Goal: Feedback & Contribution: Contribute content

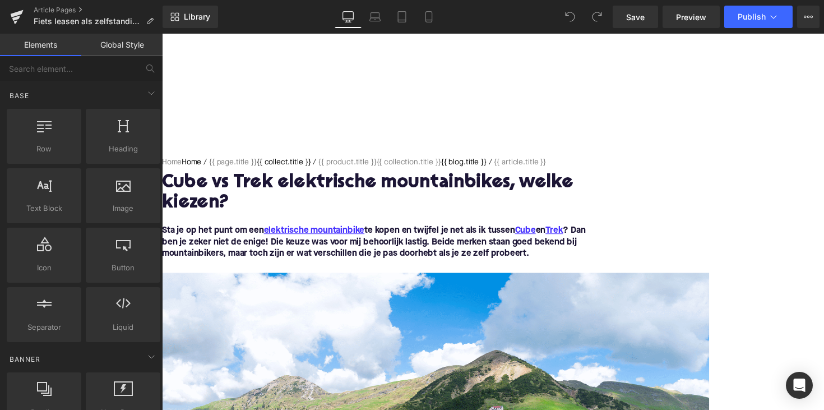
click at [363, 188] on h1 "Cube vs Trek elektrische mountainbikes, welke kiezen?" at bounding box center [386, 196] width 448 height 41
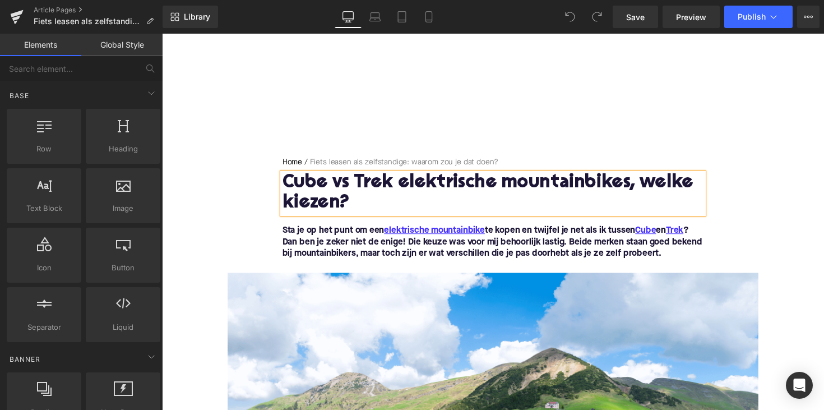
click at [363, 188] on h1 "Cube vs Trek elektrische mountainbikes, welke kiezen?" at bounding box center [500, 196] width 431 height 41
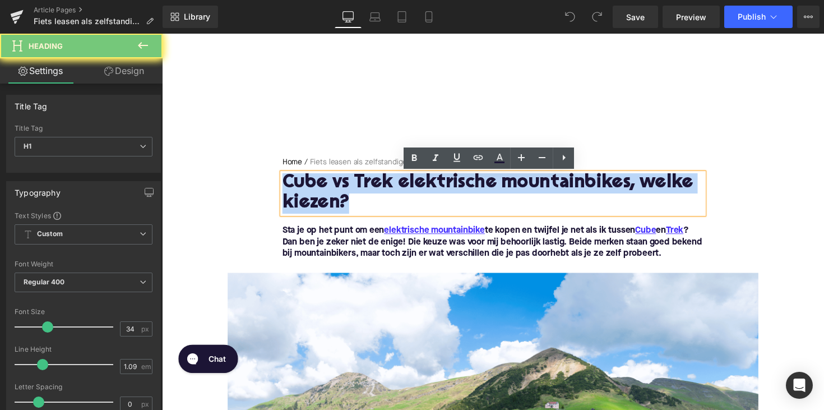
paste div
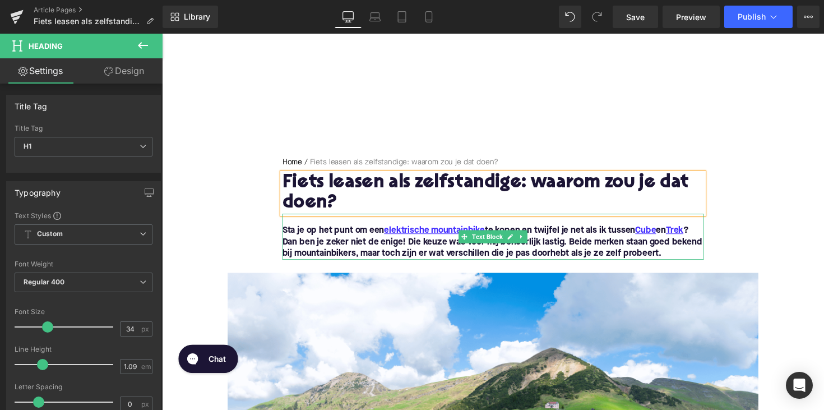
click at [425, 253] on font "Sta je op het punt om een elektrische mountainbike te kopen en twijfel je net a…" at bounding box center [500, 247] width 430 height 32
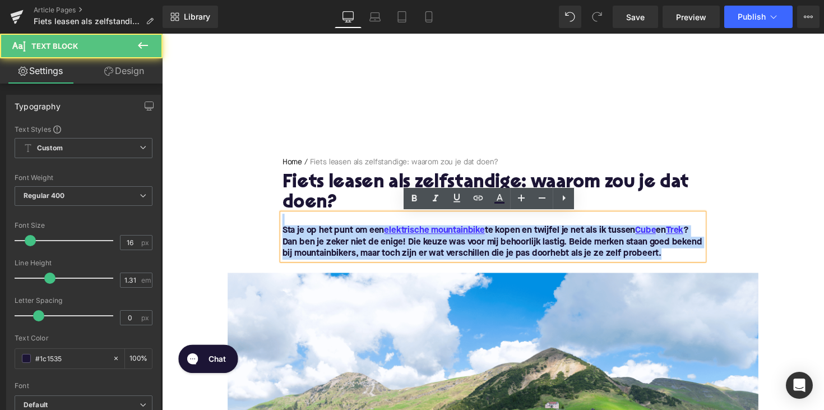
drag, startPoint x: 703, startPoint y: 258, endPoint x: 261, endPoint y: 214, distance: 444.3
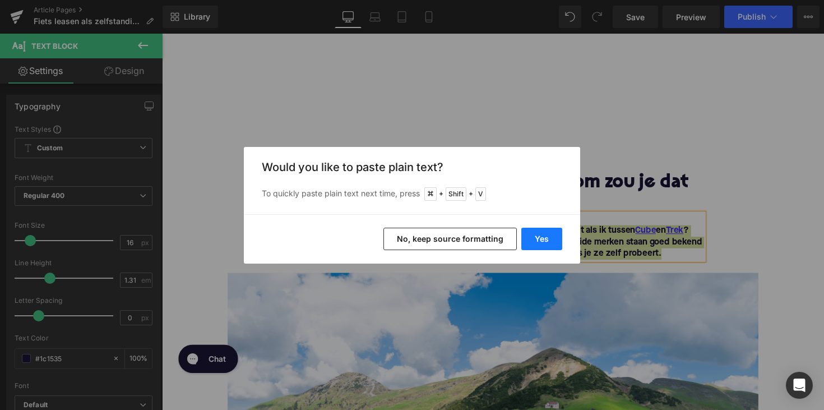
click at [544, 238] on button "Yes" at bounding box center [541, 238] width 41 height 22
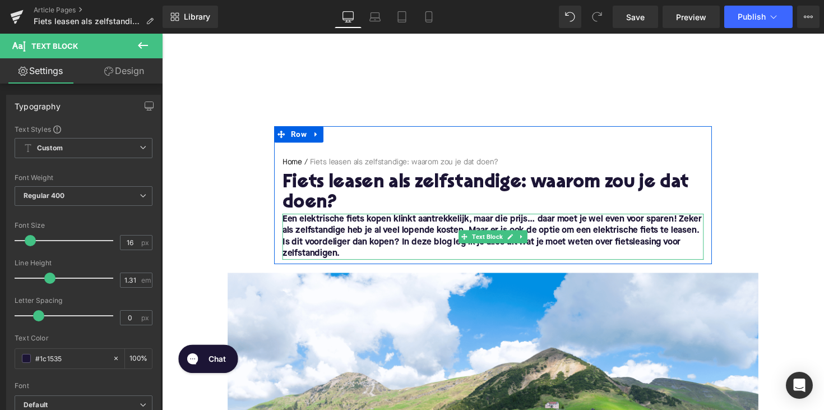
click at [286, 225] on font "Een elektrische fiets kopen klinkt aantrekkelijk, maar die prijs… daar moet je …" at bounding box center [499, 241] width 429 height 44
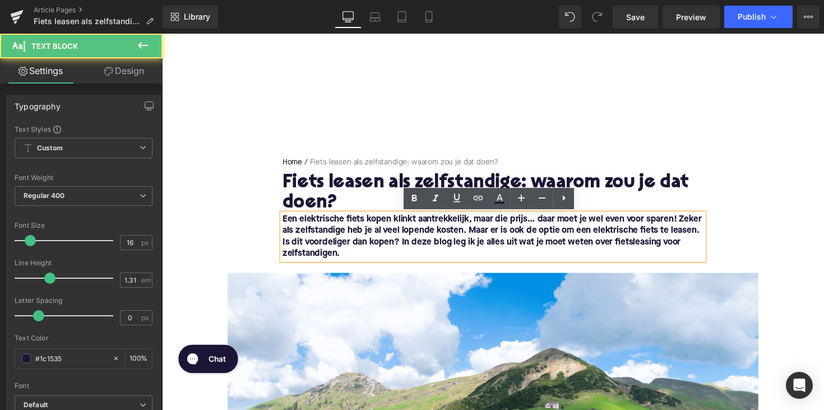
click at [285, 225] on font "Een elektrische fiets kopen klinkt aantrekkelijk, maar die prijs… daar moet je …" at bounding box center [499, 241] width 429 height 44
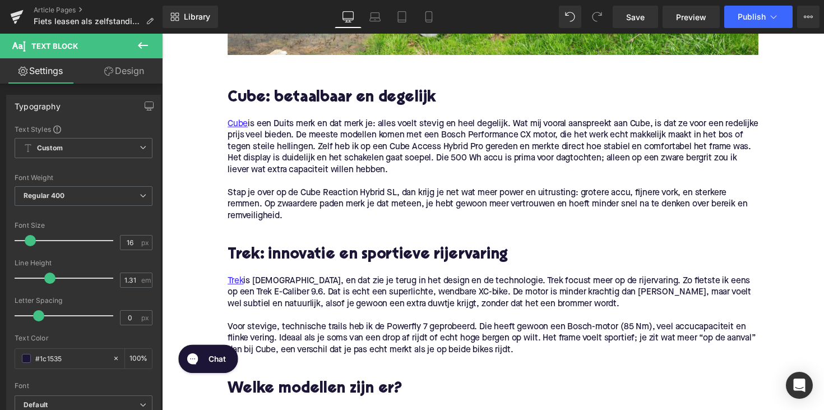
scroll to position [535, 0]
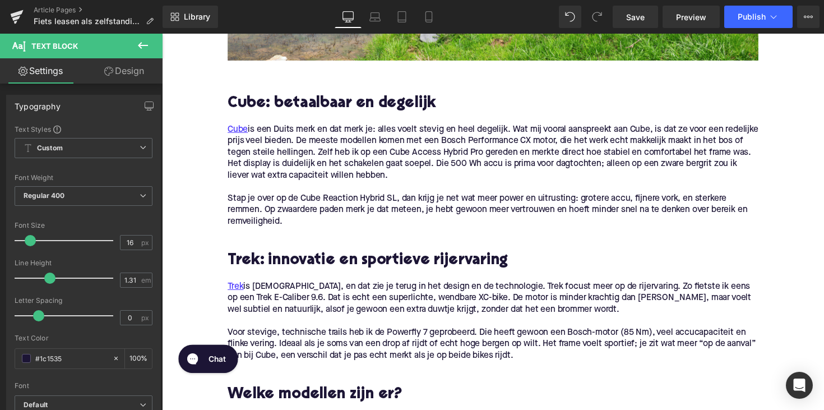
click at [318, 106] on h2 "Cube: betaalbaar en degelijk" at bounding box center [500, 105] width 543 height 17
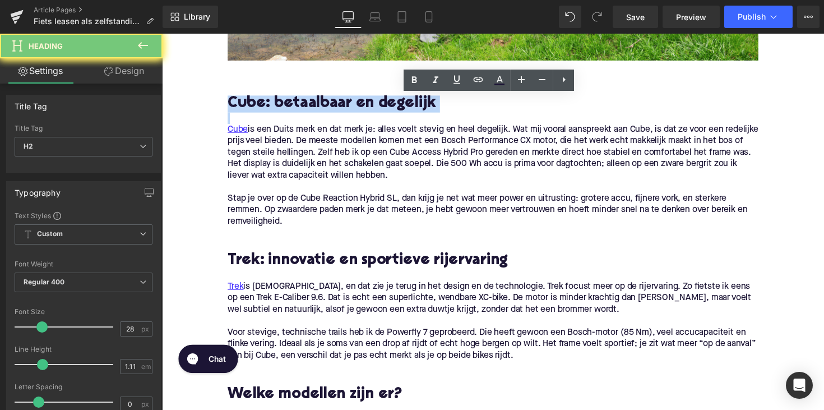
click at [318, 106] on h2 "Cube: betaalbaar en degelijk" at bounding box center [500, 105] width 543 height 17
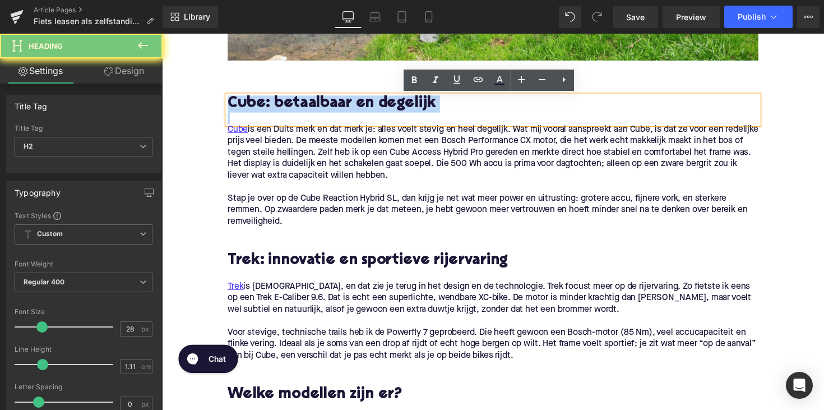
paste div
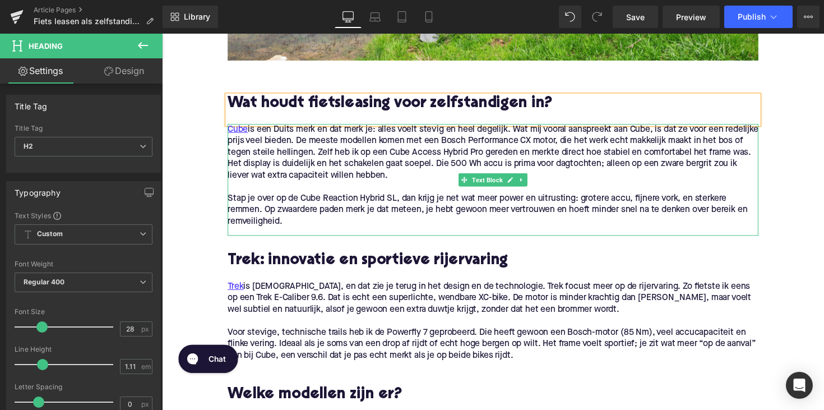
click at [343, 219] on p "Stap je over op de Cube Reaction Hybrid SL, dan krijg je net wat meer power en …" at bounding box center [500, 214] width 543 height 35
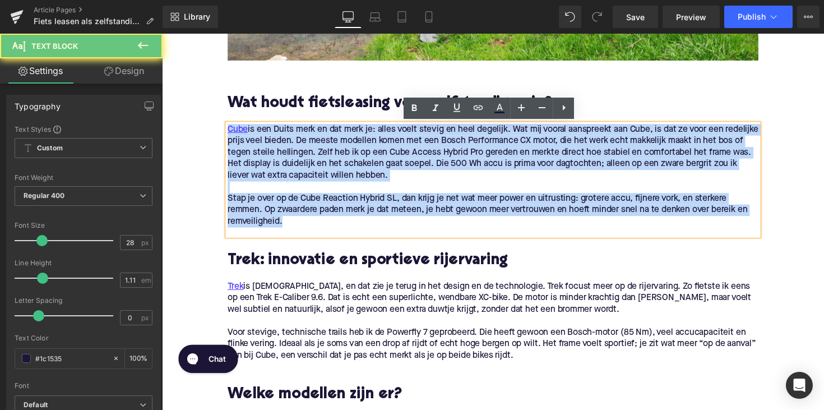
drag, startPoint x: 300, startPoint y: 231, endPoint x: 218, endPoint y: 117, distance: 141.0
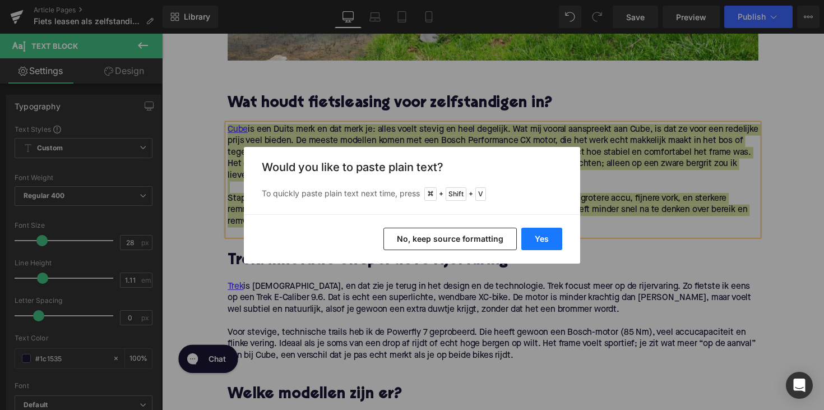
click at [536, 243] on button "Yes" at bounding box center [541, 238] width 41 height 22
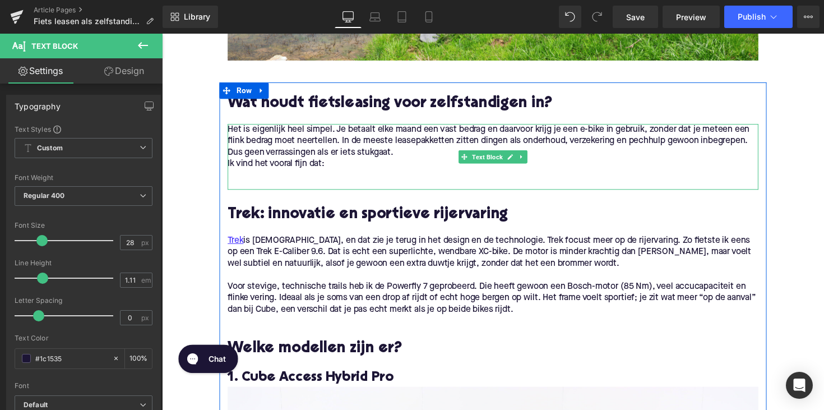
click at [280, 164] on p "Ik vind het vooral fijn dat:" at bounding box center [500, 167] width 543 height 12
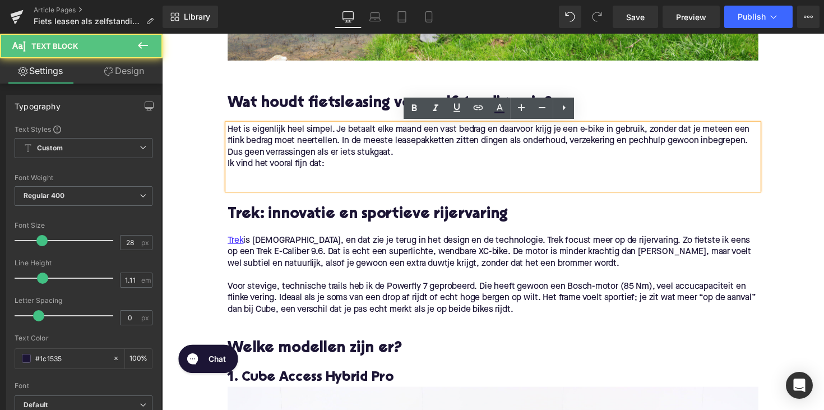
click at [229, 169] on div "Het is eigenlijk heel simpel. Je betaalt elke maand een vast bedrag en daarvoor…" at bounding box center [500, 159] width 543 height 67
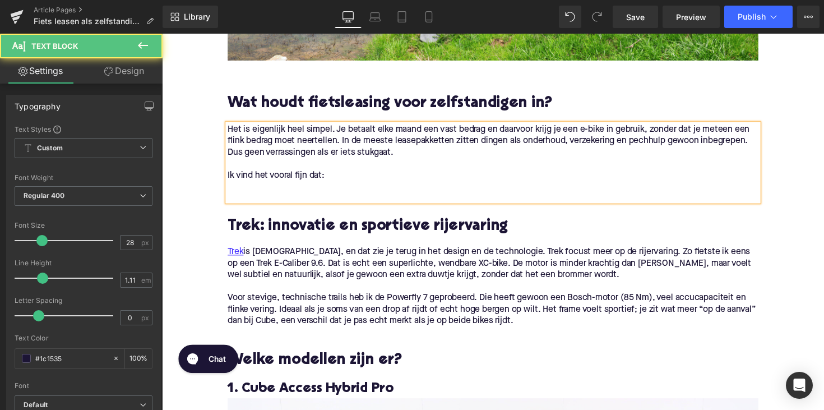
click at [244, 195] on p at bounding box center [500, 191] width 543 height 12
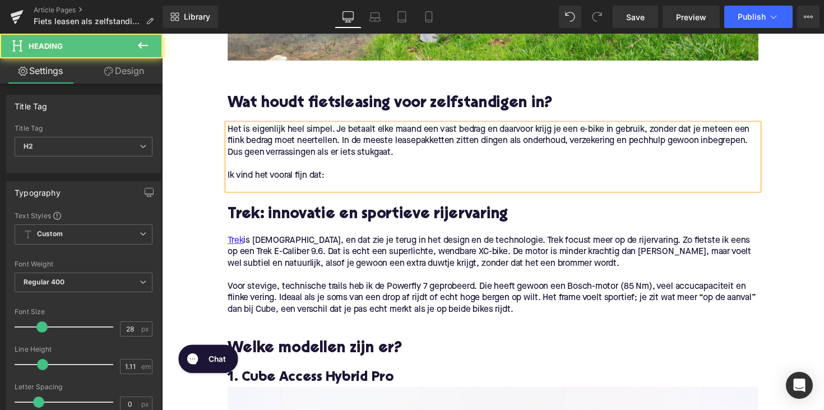
click at [413, 110] on h2 "Wat houdt fietsleasing voor zelfstandigen in?" at bounding box center [500, 105] width 543 height 17
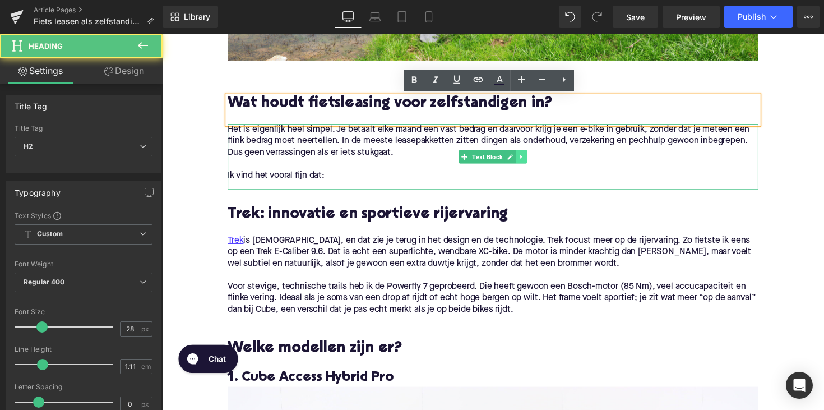
click at [529, 160] on icon at bounding box center [530, 159] width 2 height 4
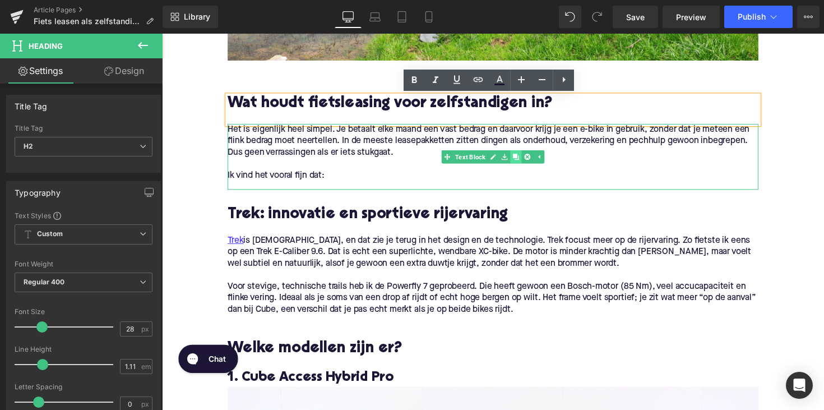
click at [525, 159] on icon at bounding box center [524, 159] width 6 height 6
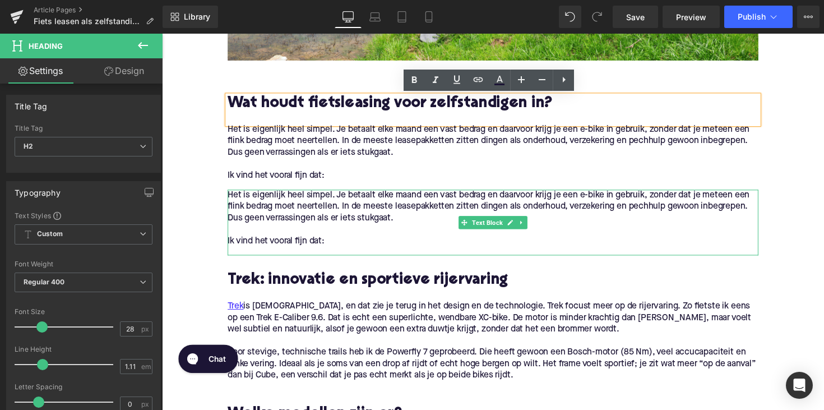
click at [348, 238] on p at bounding box center [500, 235] width 543 height 12
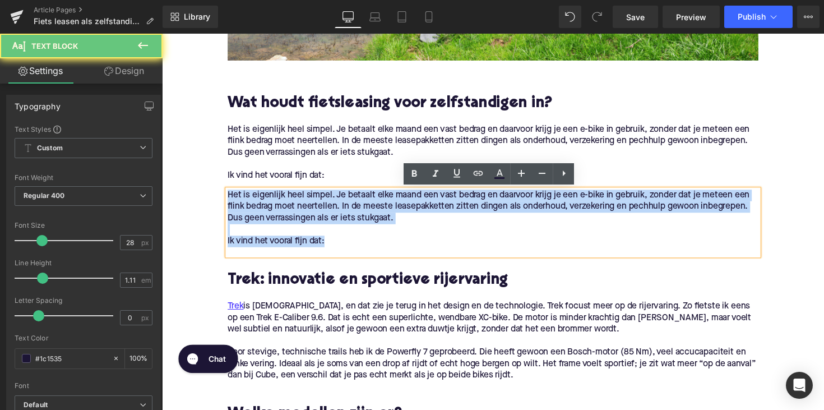
drag, startPoint x: 337, startPoint y: 245, endPoint x: 203, endPoint y: 191, distance: 144.5
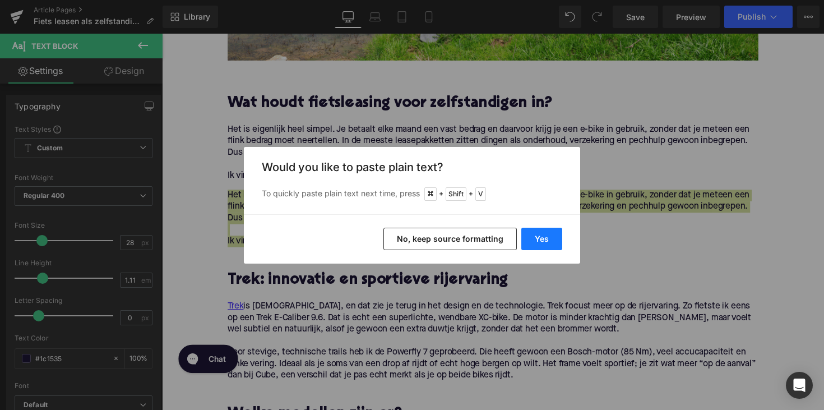
click at [547, 238] on button "Yes" at bounding box center [541, 238] width 41 height 22
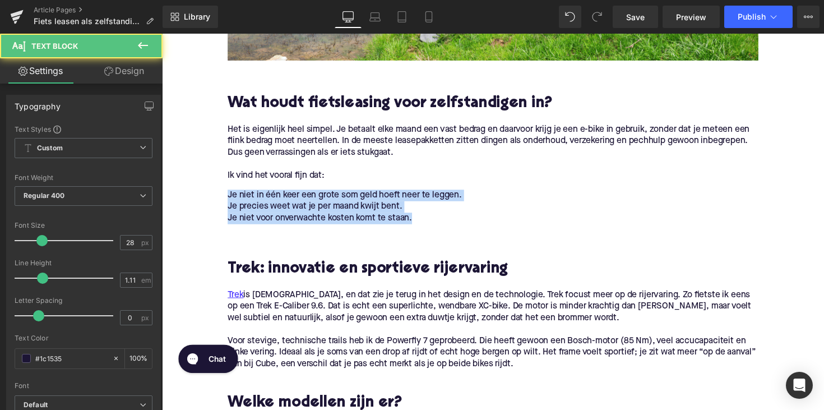
drag, startPoint x: 435, startPoint y: 226, endPoint x: 216, endPoint y: 196, distance: 221.1
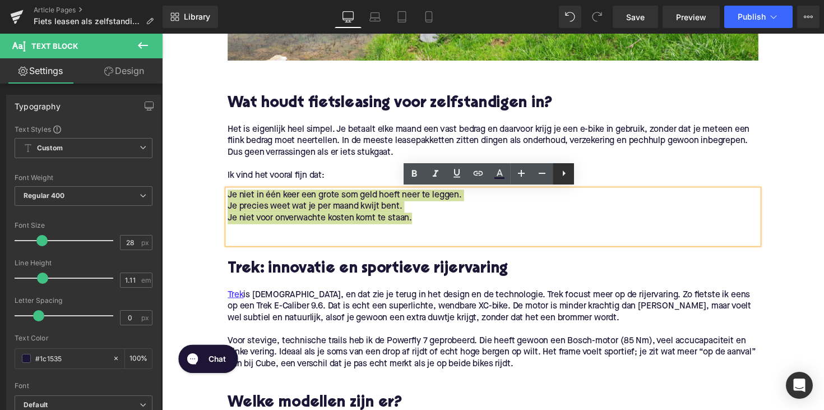
click at [561, 171] on icon at bounding box center [563, 172] width 13 height 13
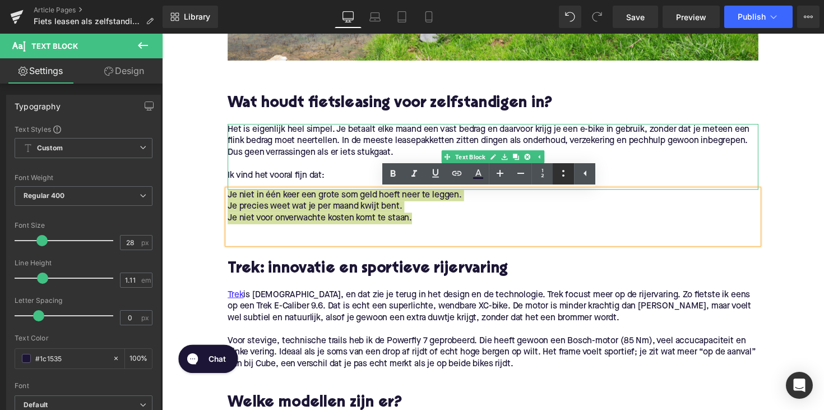
click at [564, 177] on icon at bounding box center [562, 172] width 13 height 13
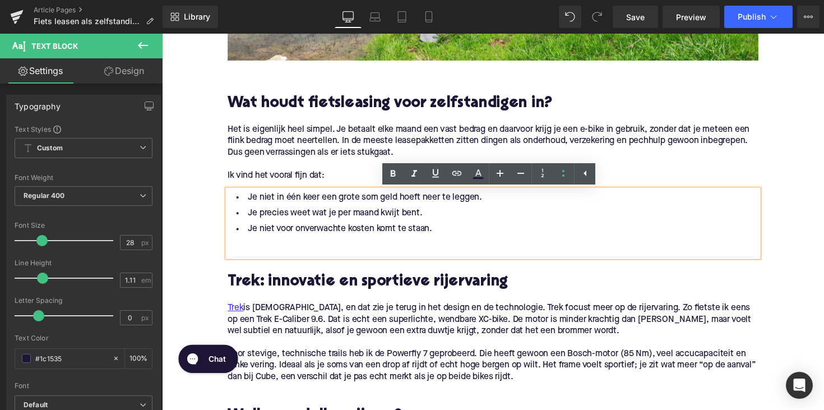
click at [306, 246] on p at bounding box center [500, 248] width 543 height 12
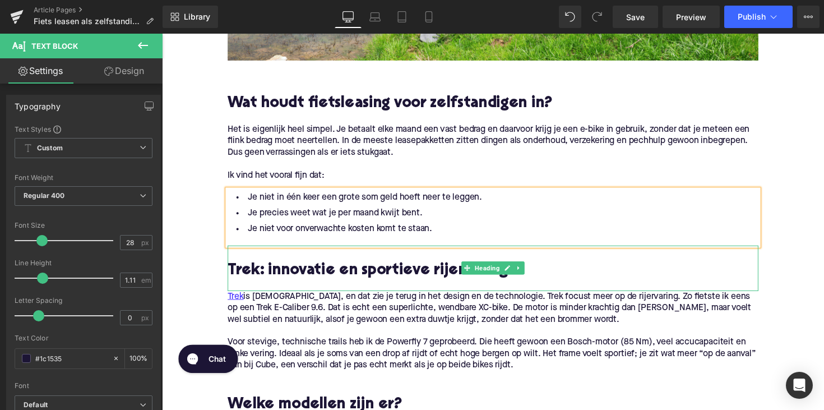
click at [304, 271] on h2 "Trek: innovatie en sportieve rijervaring" at bounding box center [500, 276] width 543 height 17
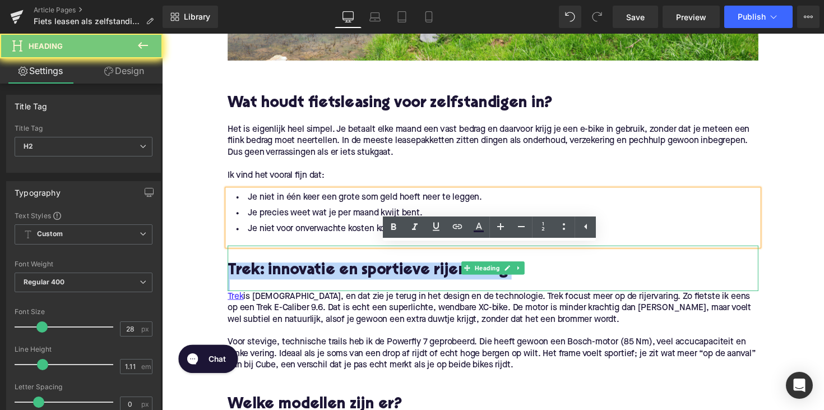
click at [304, 271] on h2 "Trek: innovatie en sportieve rijervaring" at bounding box center [500, 276] width 543 height 17
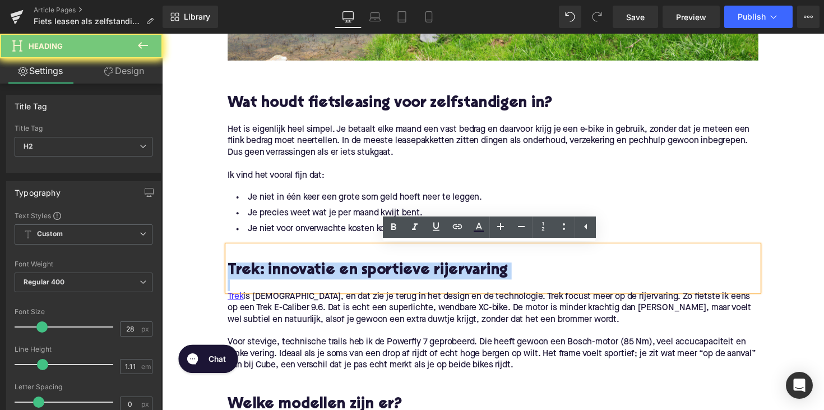
paste div
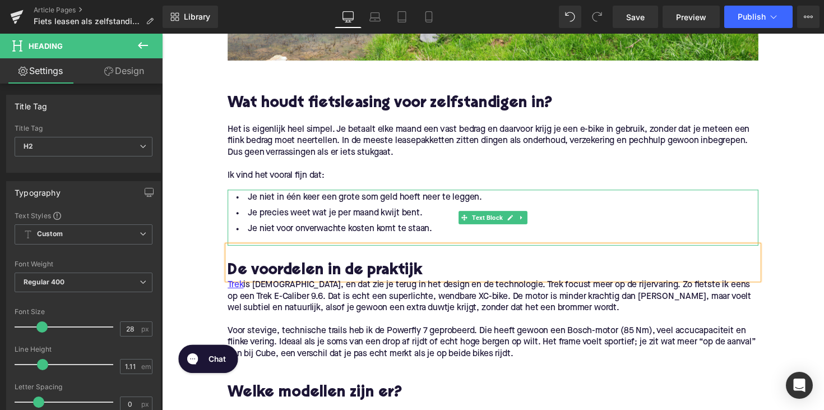
click at [481, 229] on li "Je niet voor onverwachte kosten komt te staan." at bounding box center [500, 234] width 543 height 16
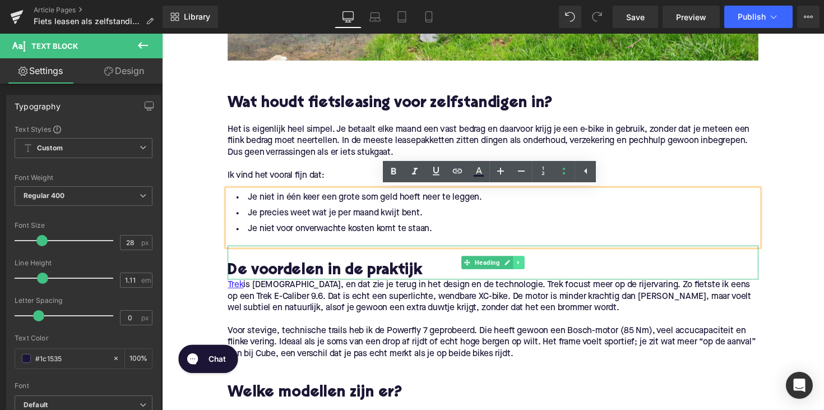
click at [522, 267] on link at bounding box center [528, 267] width 12 height 13
click at [522, 267] on link at bounding box center [521, 267] width 12 height 13
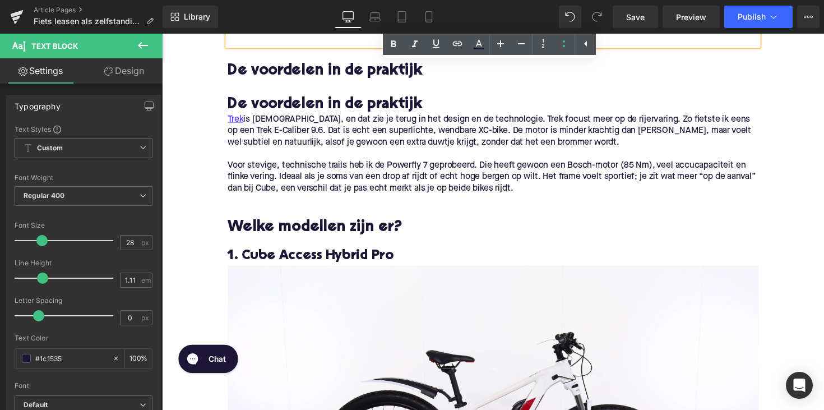
scroll to position [741, 0]
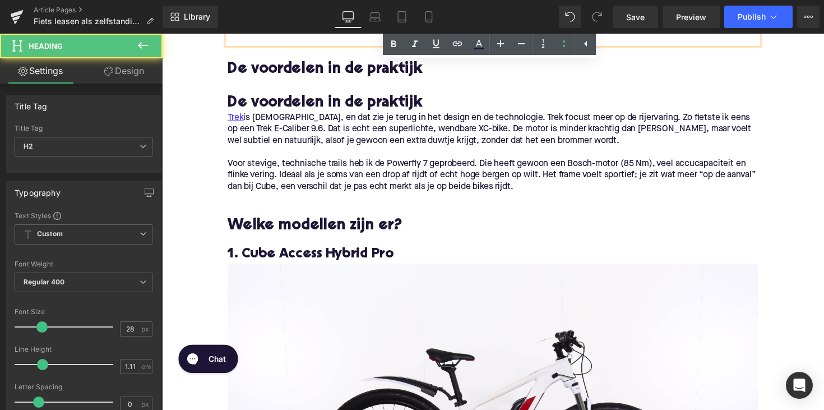
click at [324, 108] on h2 "De voordelen in de praktijk" at bounding box center [500, 104] width 543 height 17
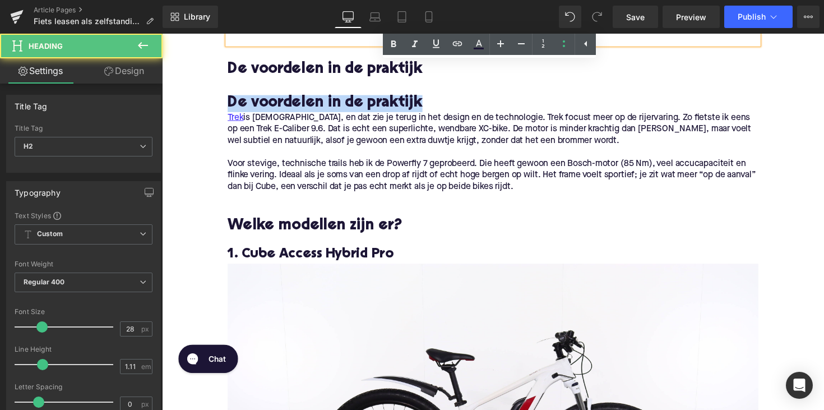
click at [324, 108] on h2 "De voordelen in de praktijk" at bounding box center [500, 104] width 543 height 17
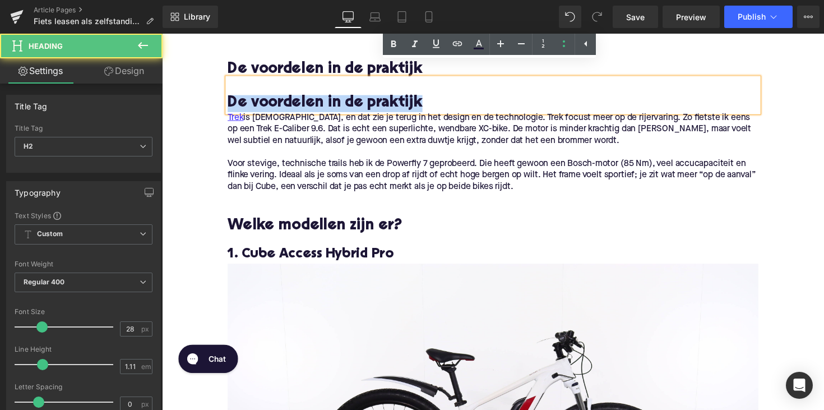
paste div
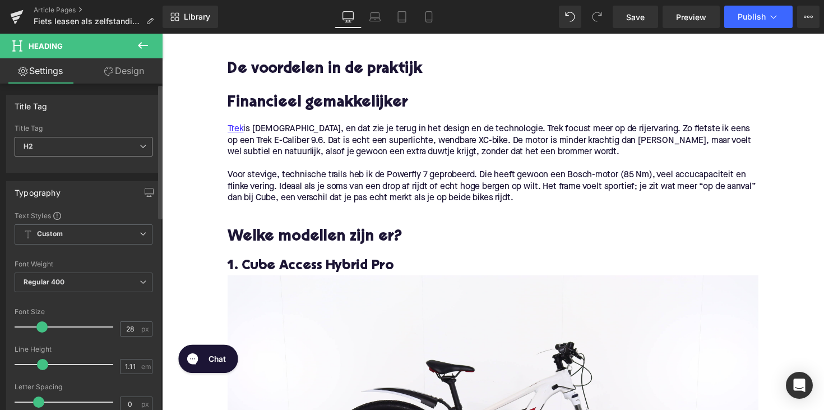
click at [87, 143] on span "H2" at bounding box center [84, 147] width 138 height 20
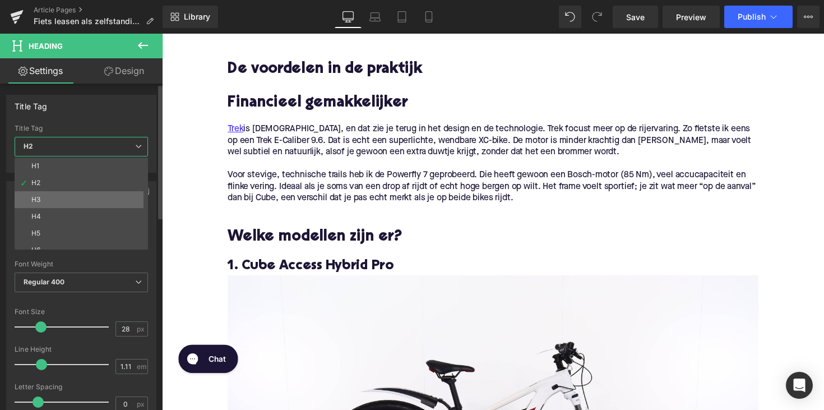
click at [85, 193] on li "H3" at bounding box center [84, 199] width 138 height 17
type input "25"
type input "1.28"
type input "100"
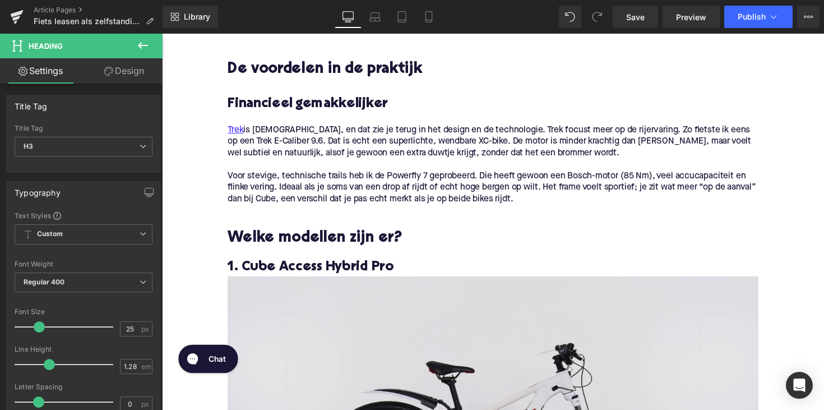
click at [373, 187] on p "Voor stevige, technische trails heb ik de Powerfly 7 geprobeerd. Die heeft gewo…" at bounding box center [500, 191] width 543 height 35
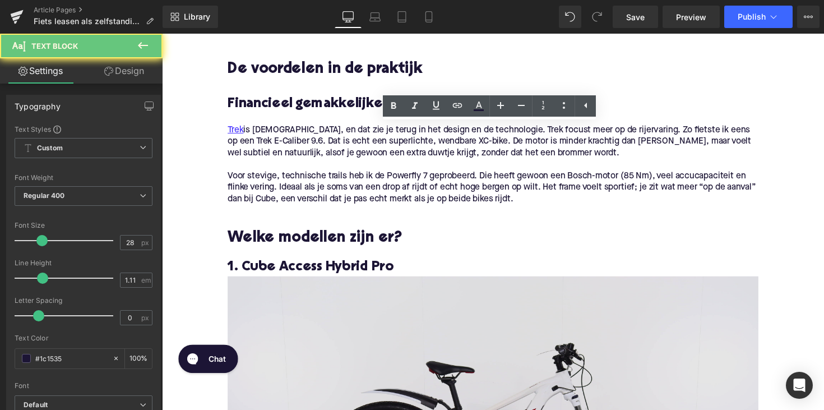
click at [373, 187] on p "Voor stevige, technische trails heb ik de Powerfly 7 geprobeerd. Die heeft gewo…" at bounding box center [500, 191] width 543 height 35
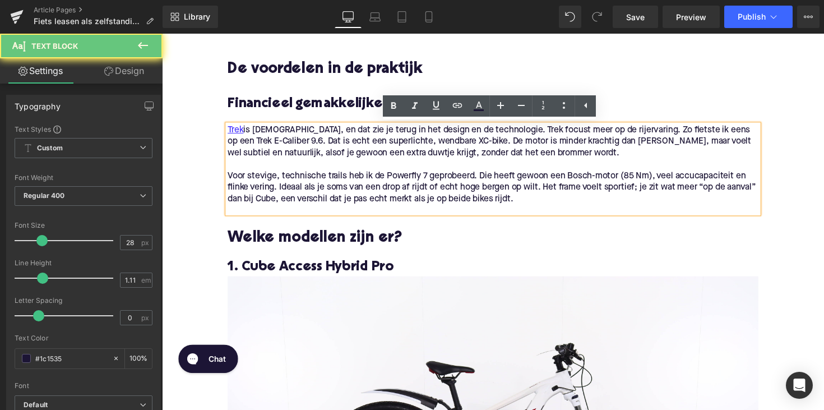
click at [557, 203] on p "Voor stevige, technische trails heb ik de Powerfly 7 geprobeerd. Die heeft gewo…" at bounding box center [500, 191] width 543 height 35
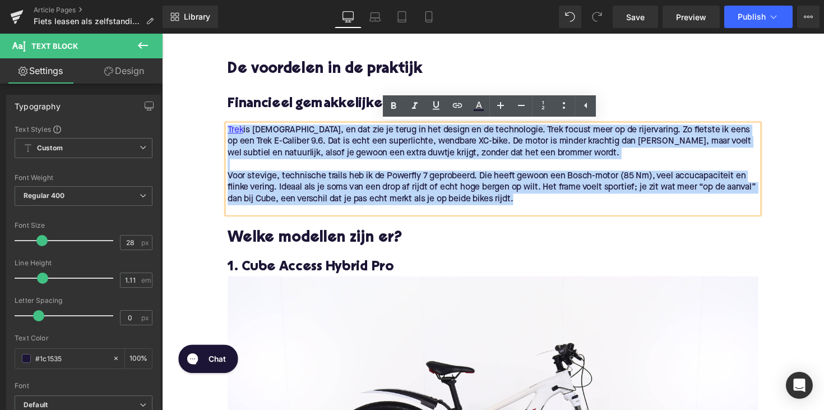
drag, startPoint x: 566, startPoint y: 203, endPoint x: 214, endPoint y: 105, distance: 366.0
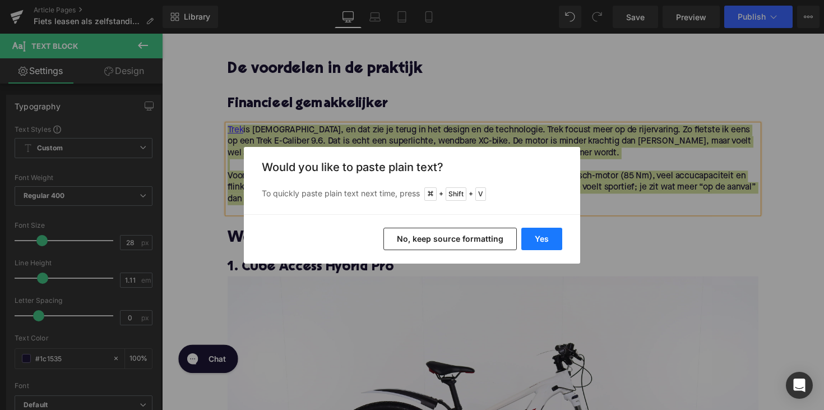
click at [535, 239] on button "Yes" at bounding box center [541, 238] width 41 height 22
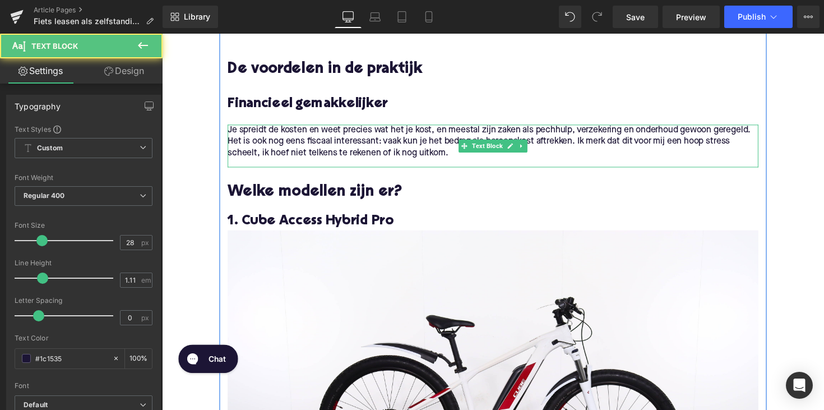
click at [250, 164] on div "Je spreidt de kosten en weet precies wat het je kost, en meestal zijn zaken als…" at bounding box center [500, 149] width 543 height 44
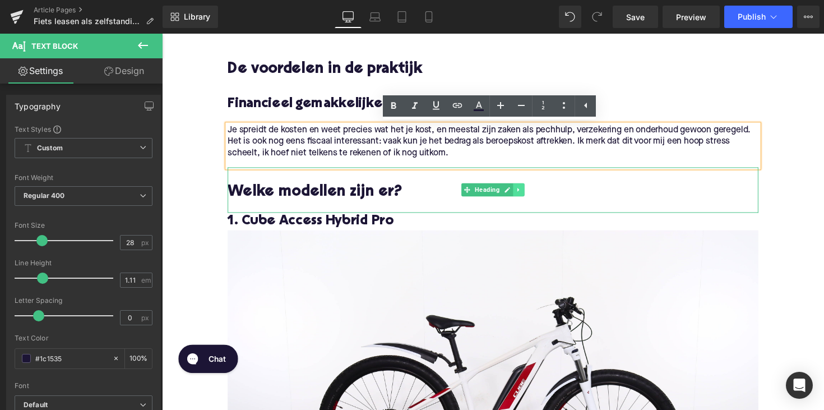
click at [525, 194] on icon at bounding box center [527, 193] width 6 height 7
click at [527, 194] on link at bounding box center [533, 193] width 12 height 13
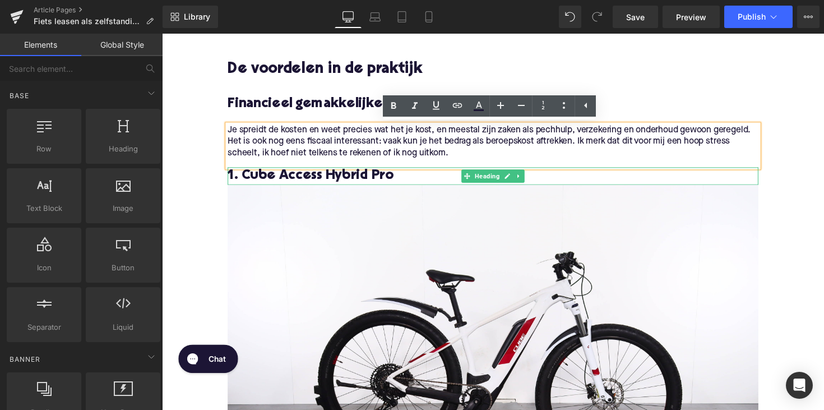
click at [354, 183] on h3 "1. Cube Access Hybrid Pro" at bounding box center [500, 179] width 543 height 18
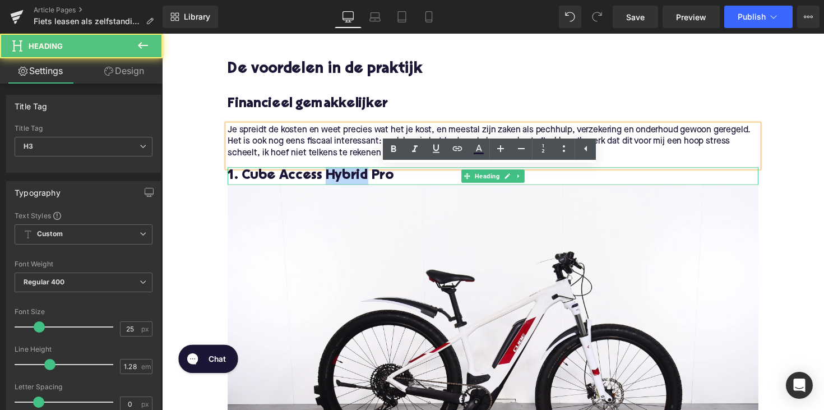
click at [354, 183] on h3 "1. Cube Access Hybrid Pro" at bounding box center [500, 179] width 543 height 18
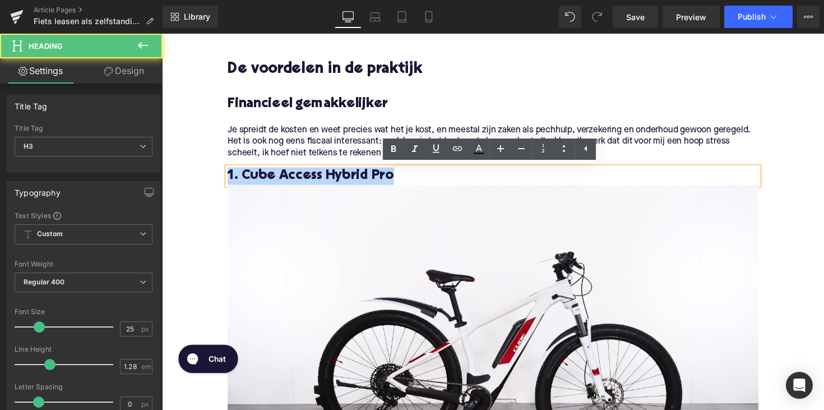
click at [354, 183] on h3 "1. Cube Access Hybrid Pro" at bounding box center [500, 179] width 543 height 18
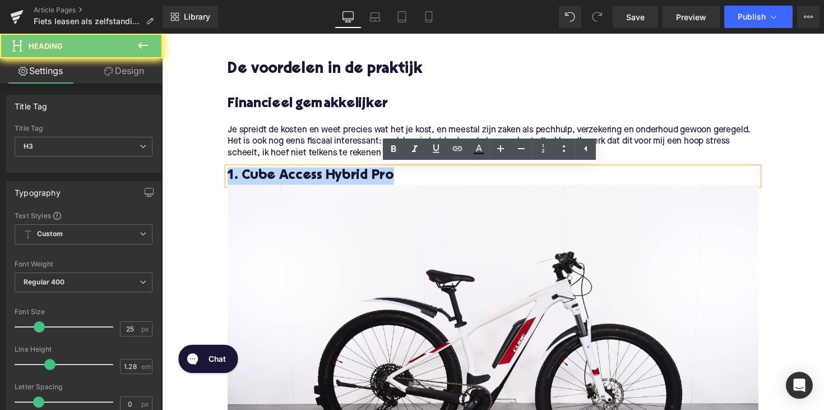
paste div
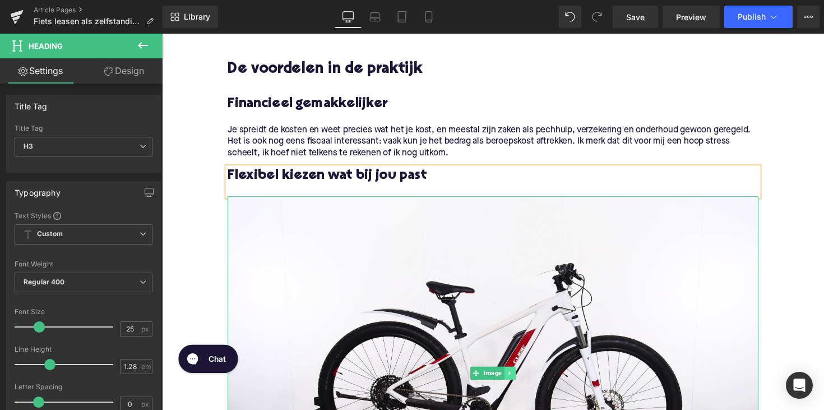
click at [513, 382] on link at bounding box center [519, 380] width 12 height 13
click at [523, 380] on icon at bounding box center [524, 381] width 6 height 6
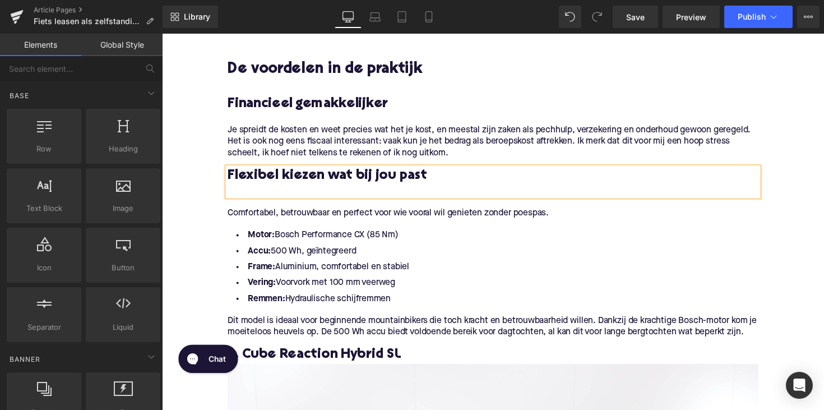
click at [327, 217] on p "Comfortabel, betrouwbaar en perfect voor wie vooral wil genieten zonder poespas." at bounding box center [500, 218] width 543 height 12
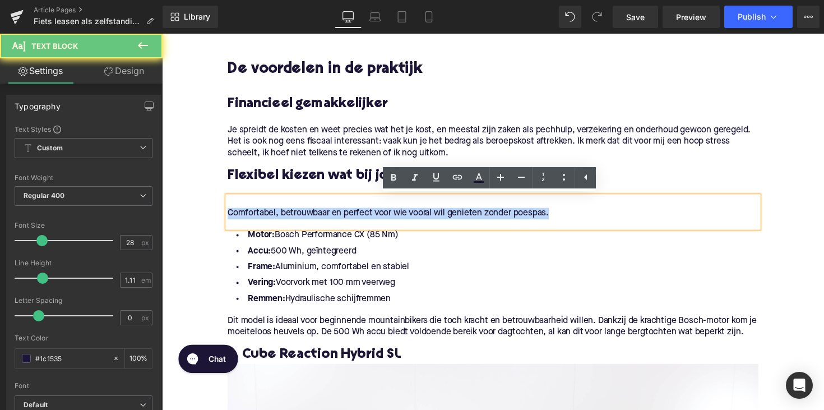
click at [327, 217] on p "Comfortabel, betrouwbaar en perfect voor wie vooral wil genieten zonder poespas." at bounding box center [500, 218] width 543 height 12
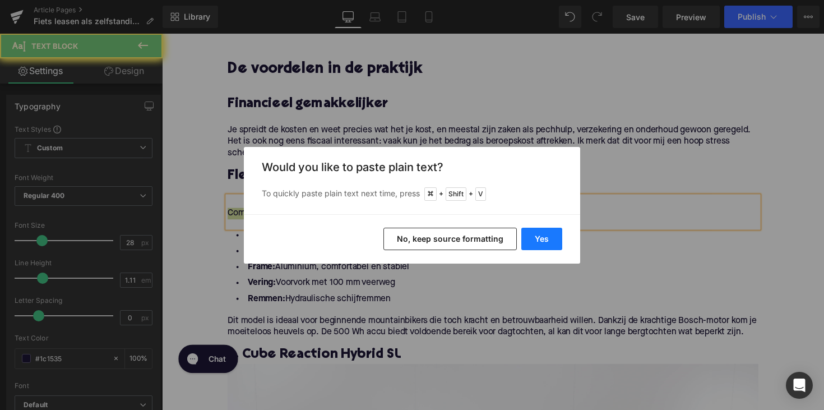
click at [543, 245] on button "Yes" at bounding box center [541, 238] width 41 height 22
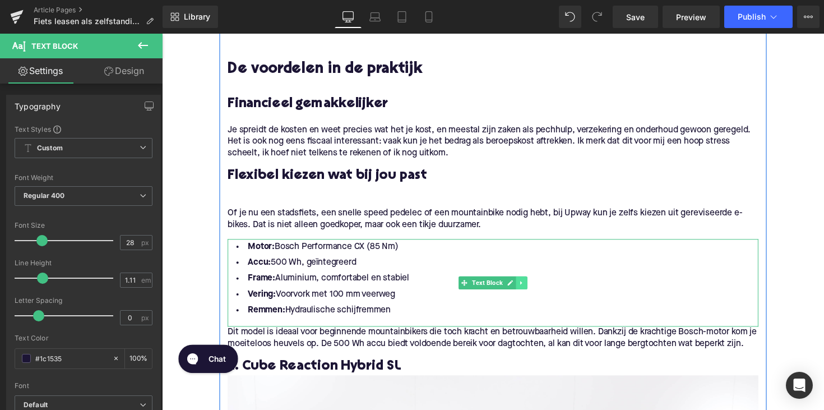
click at [529, 289] on icon at bounding box center [530, 288] width 2 height 4
click at [533, 287] on icon at bounding box center [536, 288] width 6 height 6
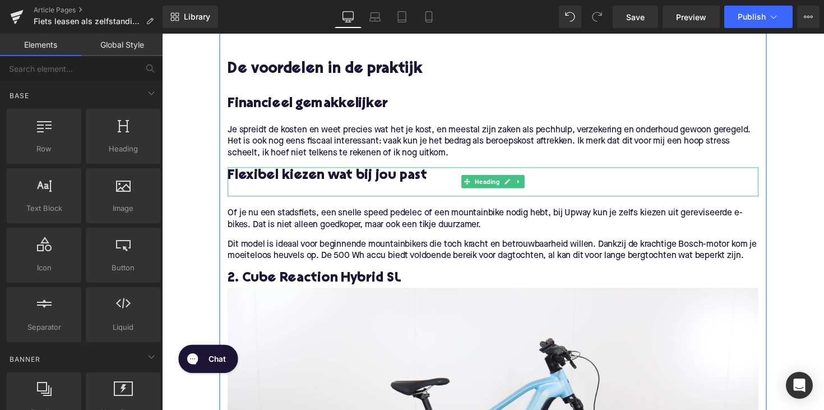
click at [250, 193] on div at bounding box center [500, 194] width 543 height 12
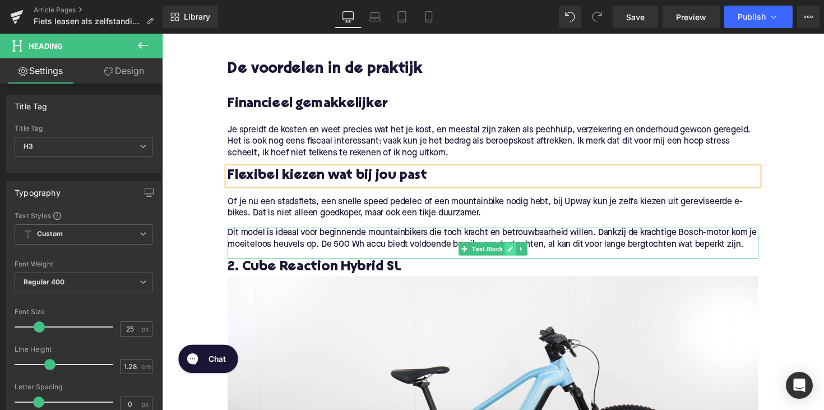
click at [522, 257] on link at bounding box center [519, 253] width 12 height 13
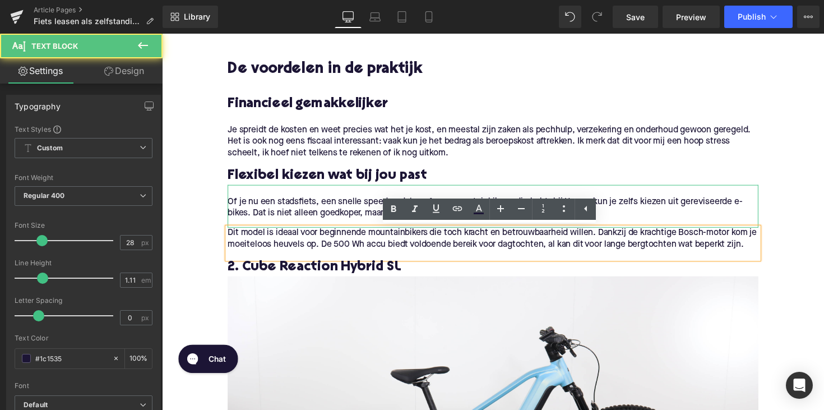
click at [365, 193] on p at bounding box center [500, 194] width 543 height 12
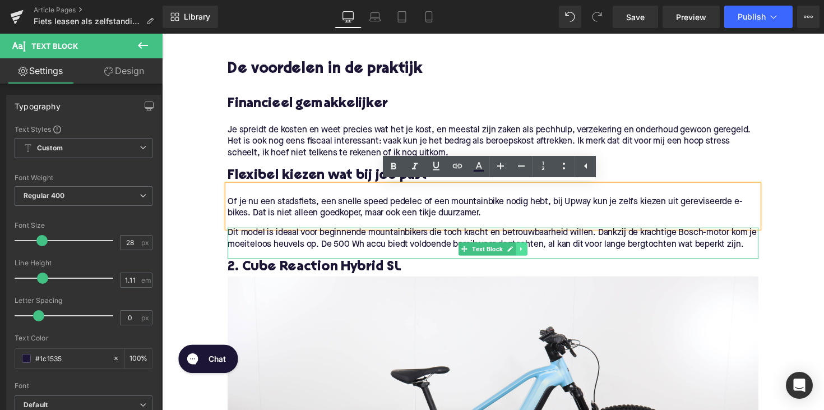
click at [529, 255] on icon at bounding box center [530, 253] width 6 height 7
click at [536, 254] on icon at bounding box center [536, 253] width 6 height 6
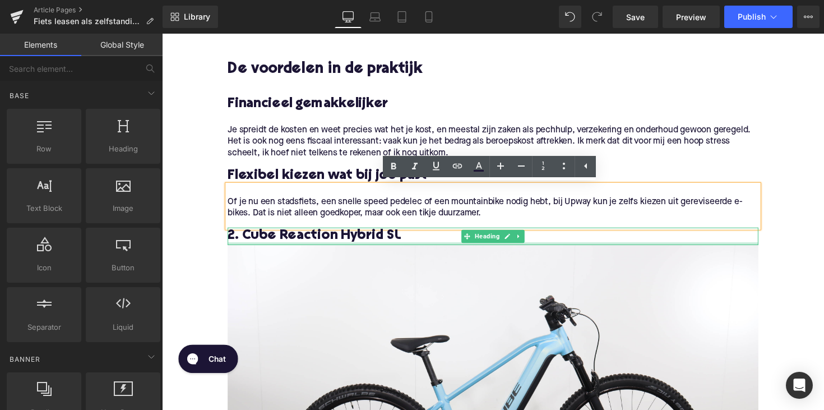
click at [287, 245] on h3 "2. Cube Reaction Hybrid SL" at bounding box center [500, 241] width 543 height 18
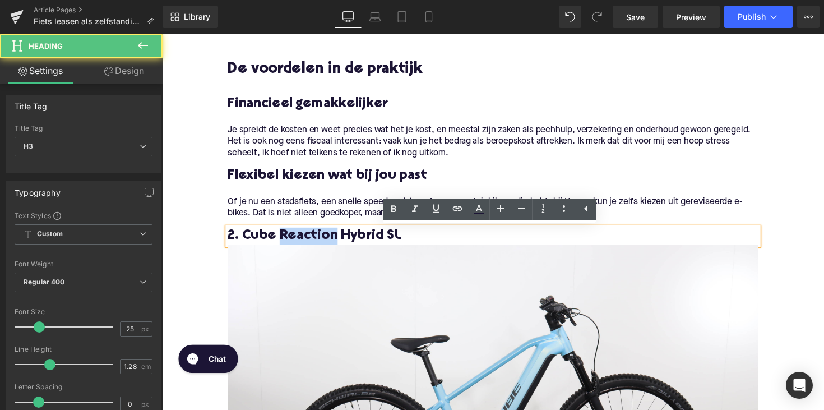
click at [287, 245] on h3 "2. Cube Reaction Hybrid SL" at bounding box center [500, 241] width 543 height 18
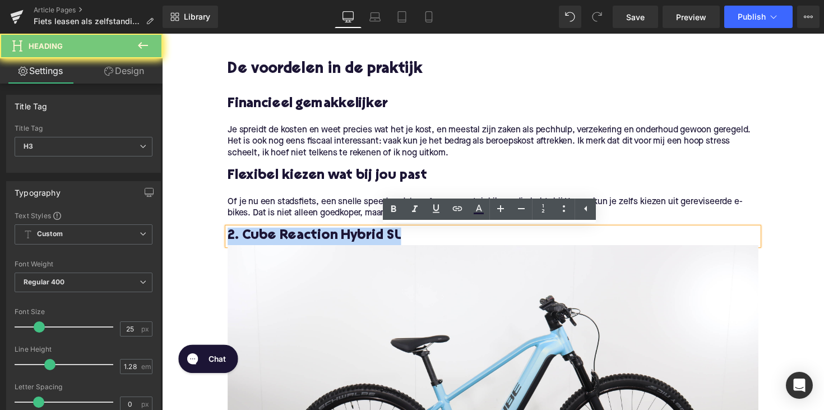
click at [287, 245] on h3 "2. Cube Reaction Hybrid SL" at bounding box center [500, 241] width 543 height 18
paste div
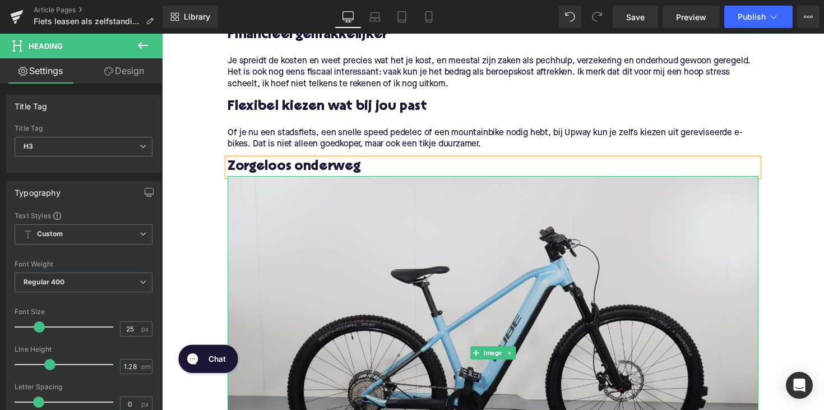
scroll to position [854, 0]
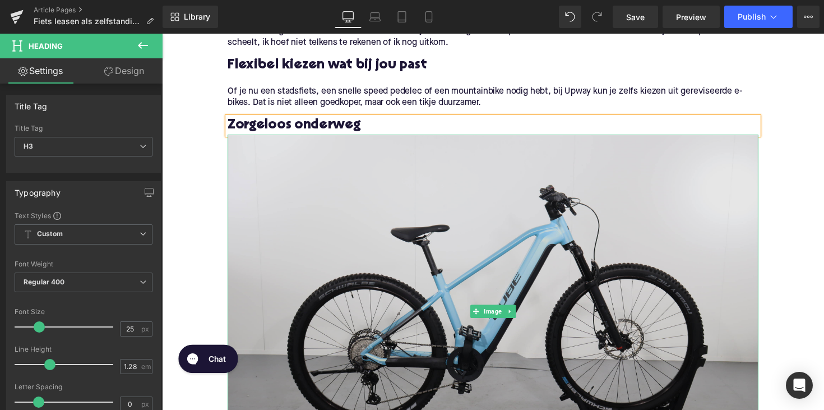
click at [515, 254] on img at bounding box center [500, 318] width 543 height 363
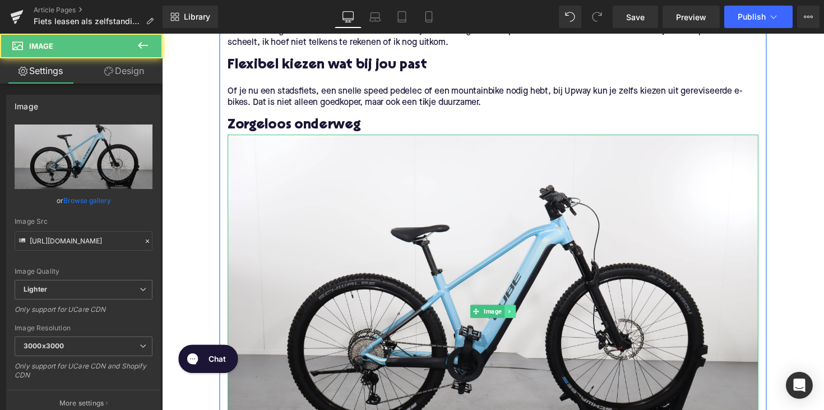
click at [517, 318] on icon at bounding box center [518, 318] width 2 height 4
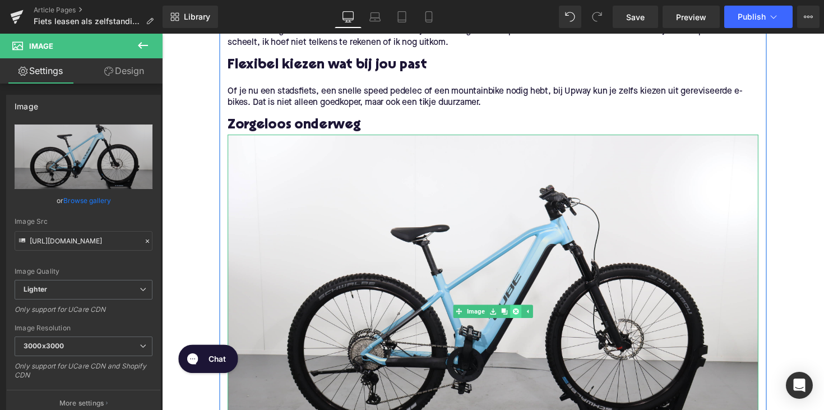
click at [521, 318] on icon at bounding box center [524, 318] width 6 height 6
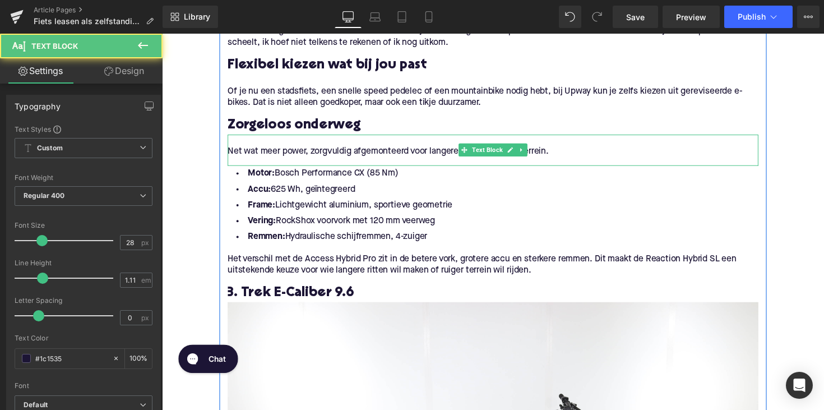
click at [365, 153] on p "Net wat meer power, zorgvuldig afgemonteerd voor langere ritten en ruiger terre…" at bounding box center [500, 154] width 543 height 12
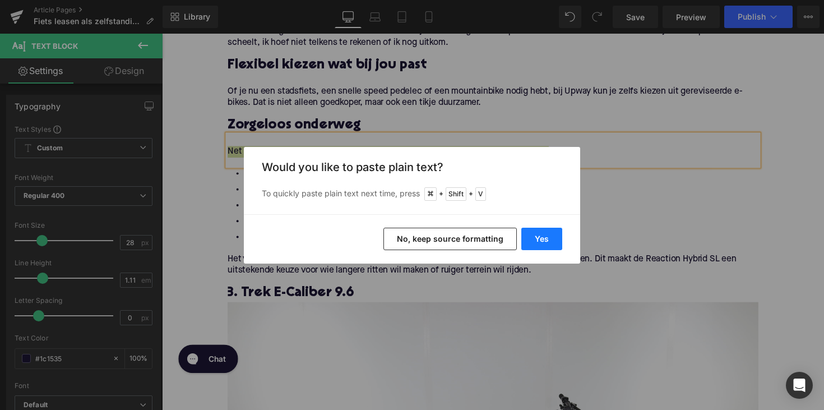
click at [537, 243] on button "Yes" at bounding box center [541, 238] width 41 height 22
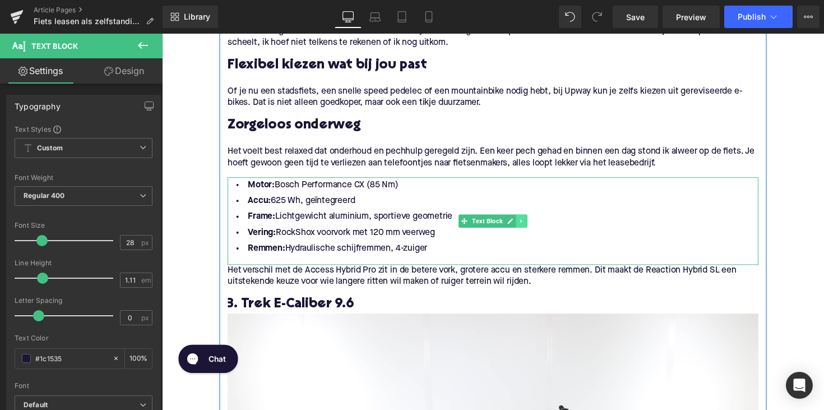
click at [529, 225] on icon at bounding box center [530, 225] width 2 height 4
click at [534, 225] on icon at bounding box center [536, 225] width 6 height 7
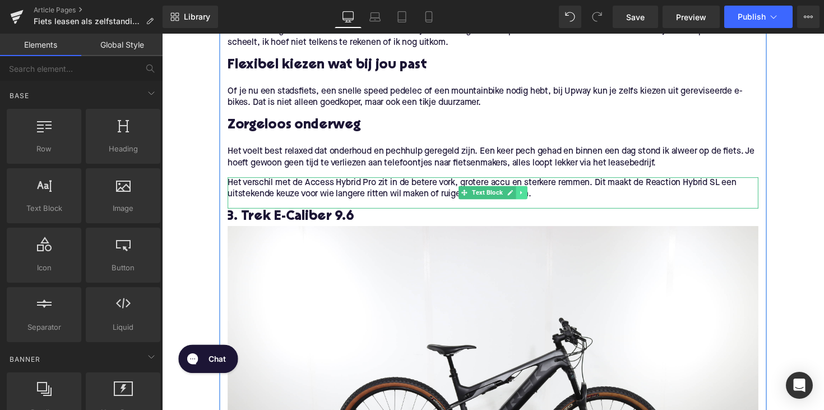
click at [531, 193] on icon at bounding box center [530, 196] width 6 height 7
click at [533, 197] on icon at bounding box center [536, 196] width 6 height 6
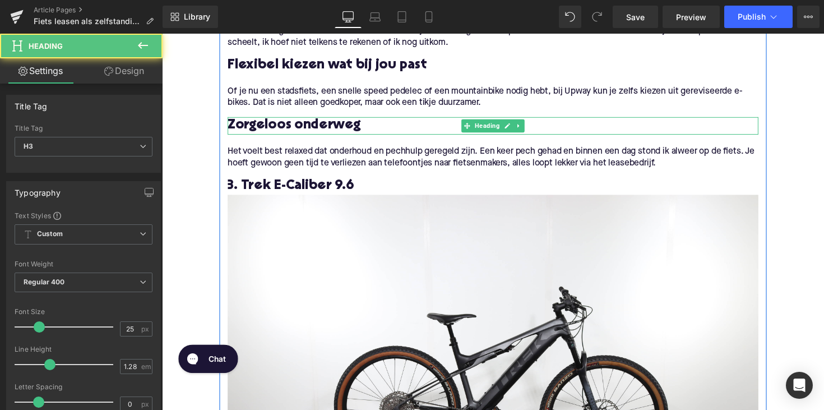
click at [307, 123] on h3 "Zorgeloos onderweg" at bounding box center [500, 128] width 543 height 18
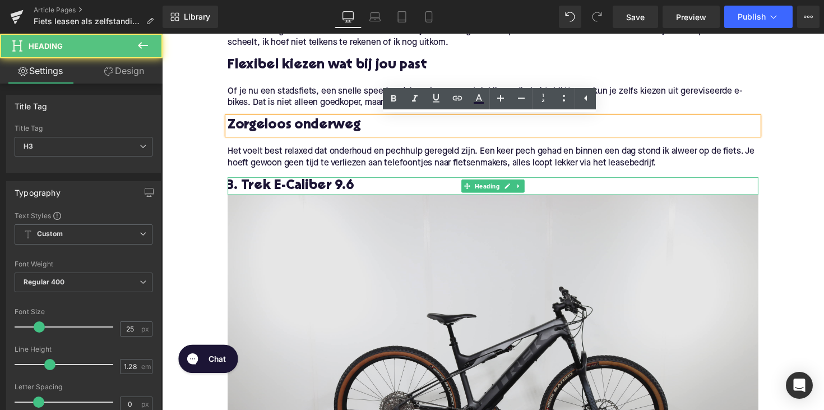
click at [301, 185] on h3 "3. Trek E-Caliber 9.6" at bounding box center [500, 189] width 543 height 18
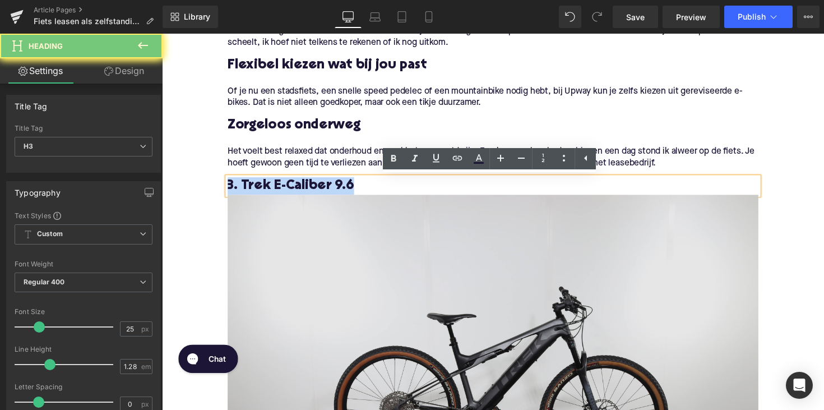
paste div
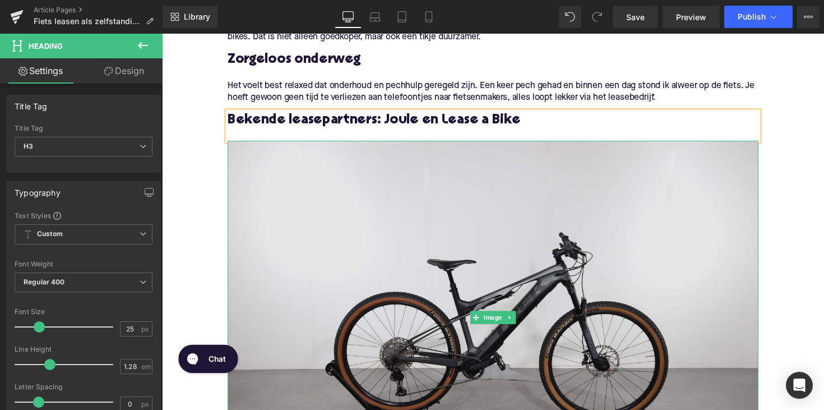
scroll to position [956, 0]
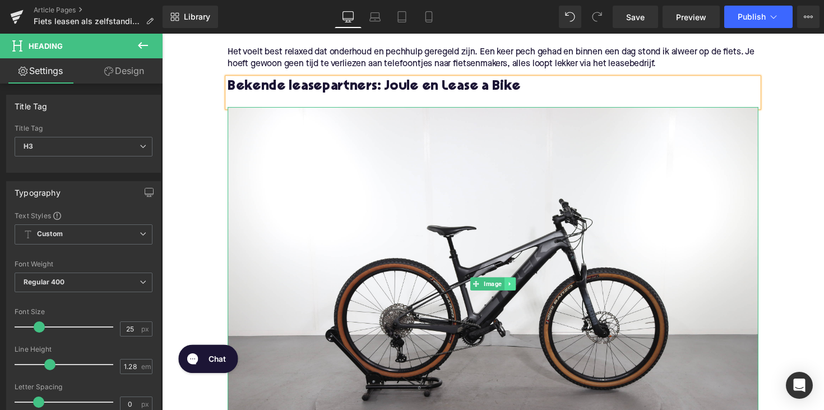
click at [516, 292] on icon at bounding box center [518, 289] width 6 height 7
click at [518, 292] on link at bounding box center [524, 289] width 12 height 13
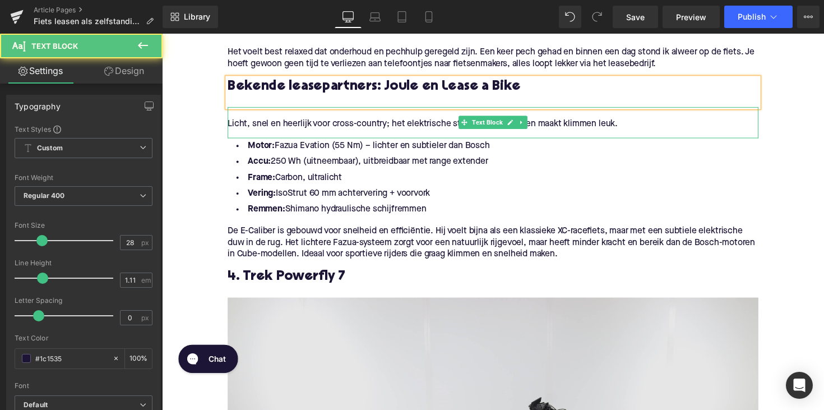
click at [317, 126] on p "Licht, snel en heerlijk voor cross-country; het elektrische steuntje is subtiel…" at bounding box center [500, 126] width 543 height 12
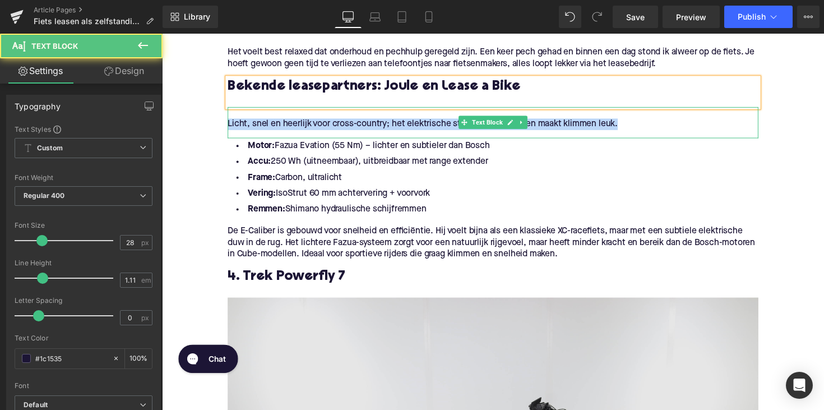
click at [317, 126] on p "Licht, snel en heerlijk voor cross-country; het elektrische steuntje is subtiel…" at bounding box center [500, 126] width 543 height 12
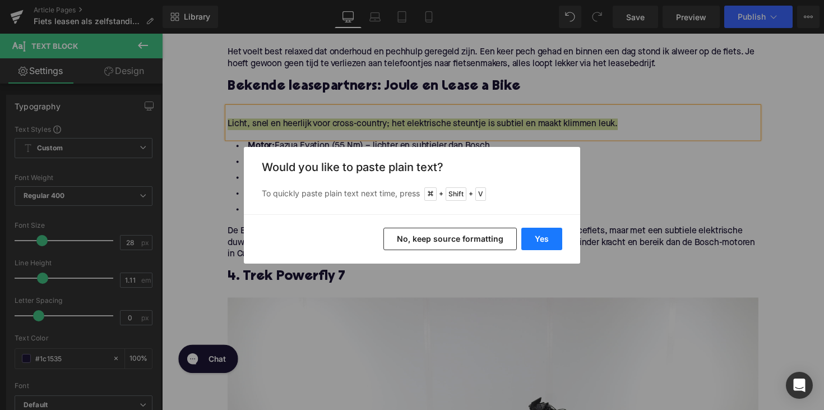
click at [535, 245] on button "Yes" at bounding box center [541, 238] width 41 height 22
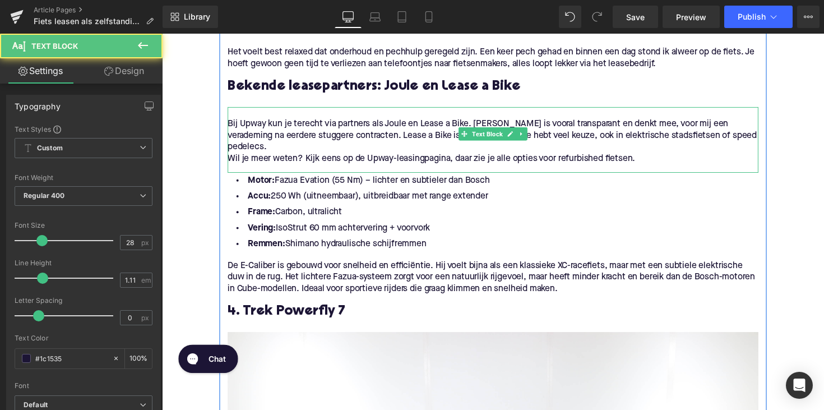
click at [263, 156] on p "Wil je meer weten? Kijk eens op de Upway-leasingpagina, daar zie je alle opties…" at bounding box center [500, 162] width 543 height 12
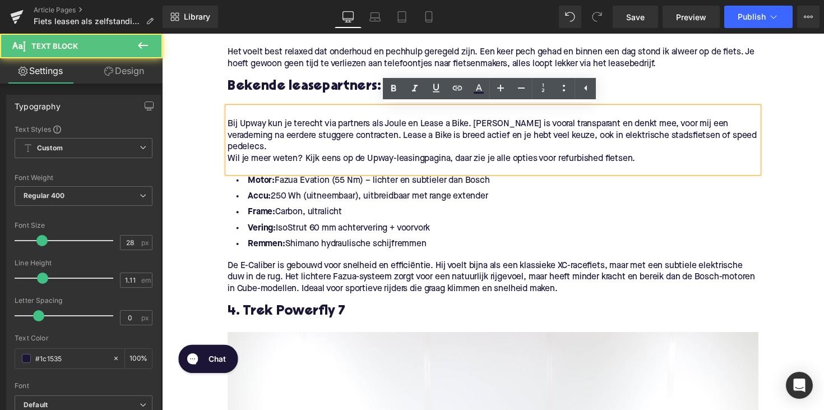
click at [229, 156] on p "Wil je meer weten? Kijk eens op de Upway-leasingpagina, daar zie je alle opties…" at bounding box center [500, 162] width 543 height 12
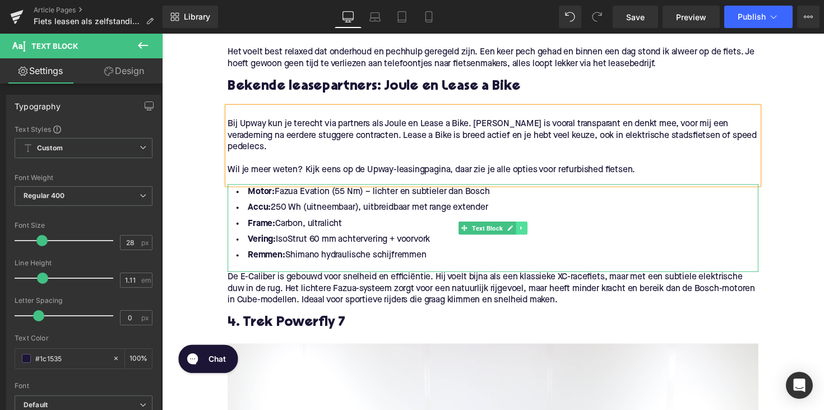
click at [524, 226] on link at bounding box center [530, 232] width 12 height 13
click at [527, 226] on link at bounding box center [525, 232] width 12 height 13
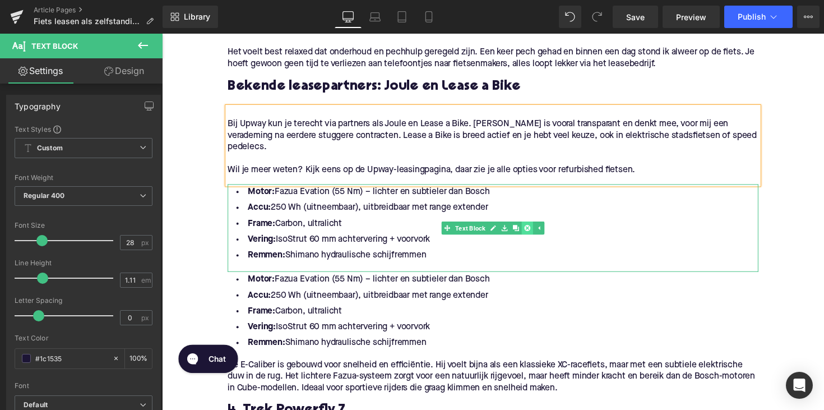
click at [535, 229] on icon at bounding box center [536, 232] width 6 height 7
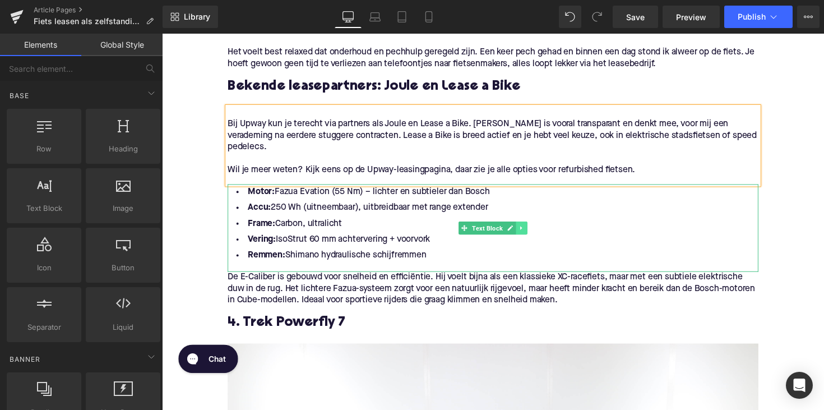
click at [531, 229] on icon at bounding box center [530, 232] width 6 height 7
click at [534, 229] on icon at bounding box center [536, 232] width 6 height 7
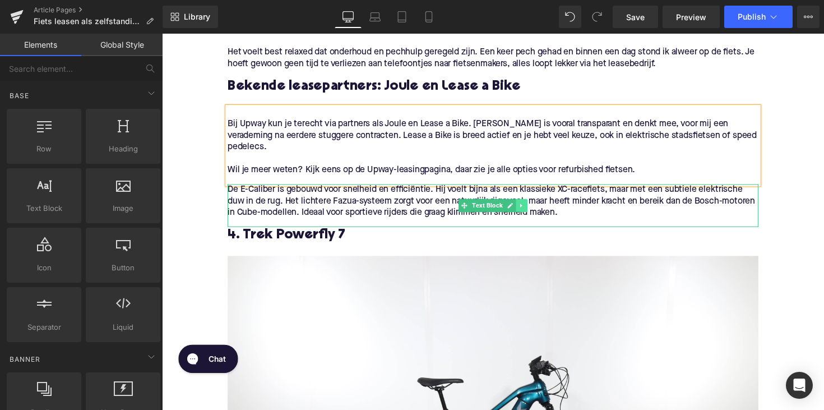
click at [529, 207] on icon at bounding box center [530, 209] width 2 height 4
click at [530, 203] on link at bounding box center [536, 209] width 12 height 13
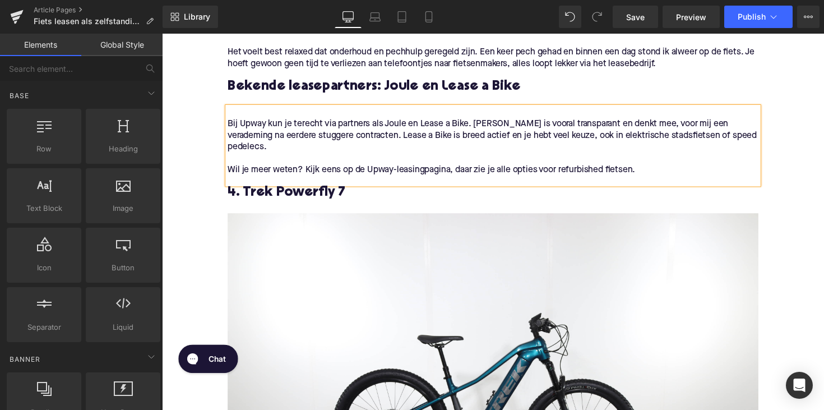
click at [286, 206] on div at bounding box center [500, 212] width 543 height 12
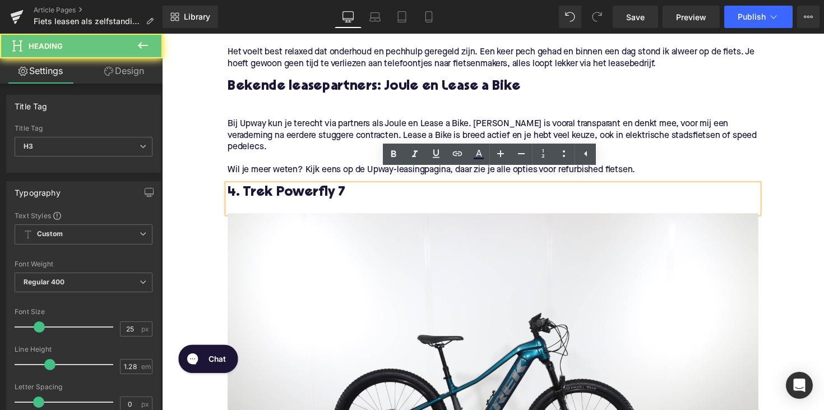
click at [286, 206] on div at bounding box center [500, 212] width 543 height 12
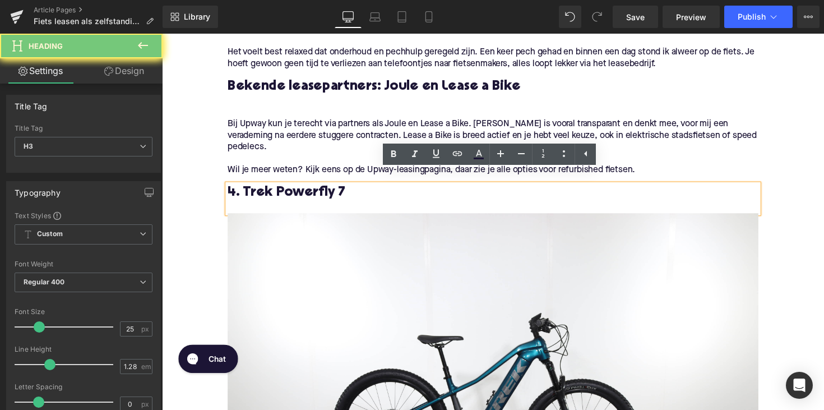
click at [284, 188] on h3 "4. Trek Powerfly 7" at bounding box center [500, 197] width 543 height 18
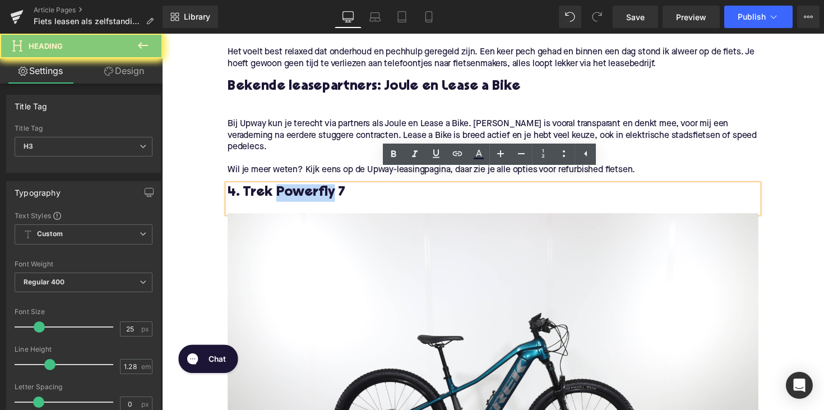
click at [284, 188] on h3 "4. Trek Powerfly 7" at bounding box center [500, 197] width 543 height 18
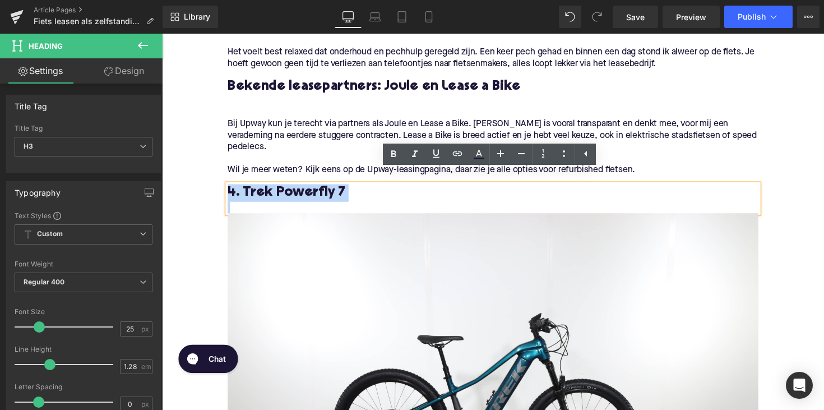
paste div
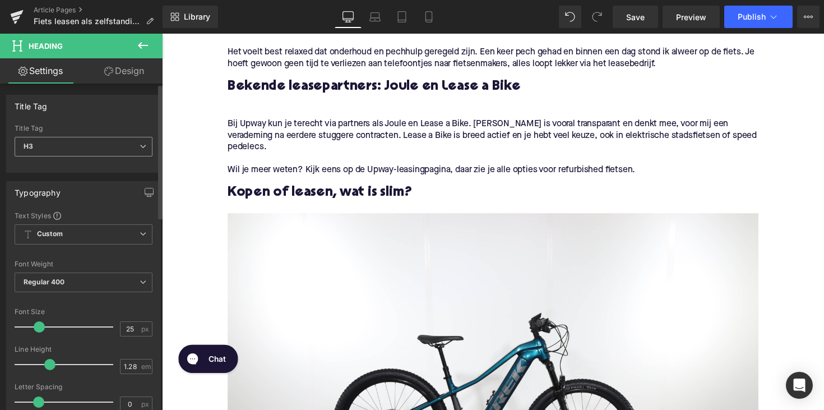
click at [109, 148] on span "H3" at bounding box center [84, 147] width 138 height 20
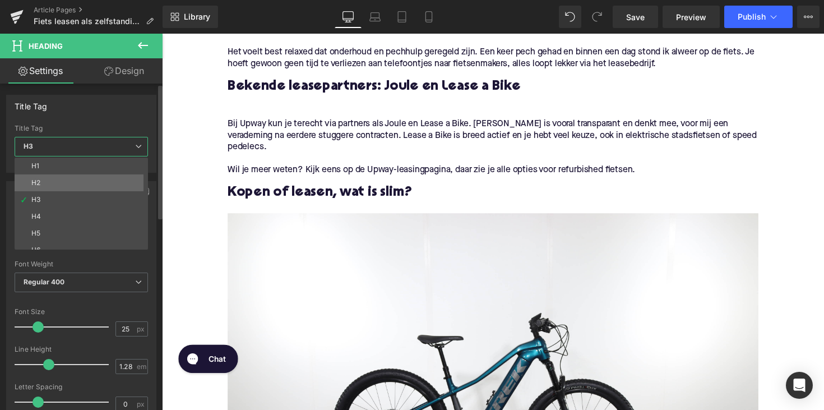
click at [99, 185] on li "H2" at bounding box center [84, 182] width 138 height 17
type input "28"
type input "1.11"
type input "100"
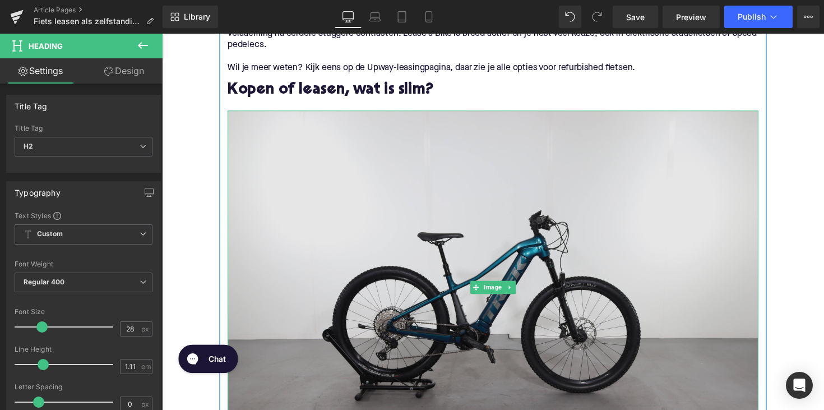
scroll to position [1078, 0]
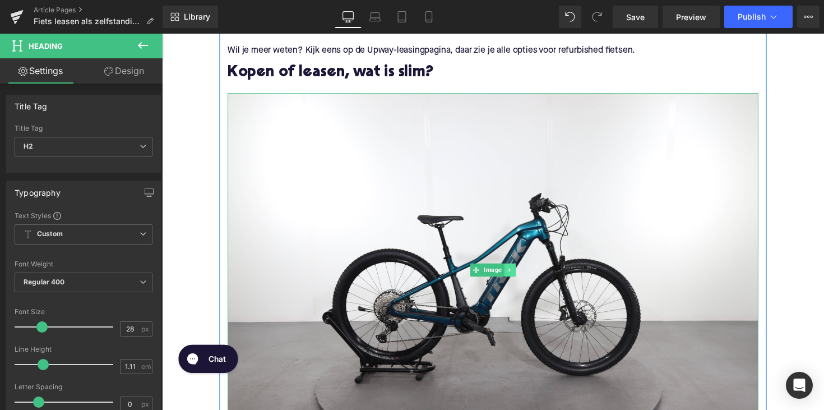
click at [518, 272] on icon at bounding box center [518, 275] width 6 height 7
click at [521, 269] on link at bounding box center [524, 275] width 12 height 13
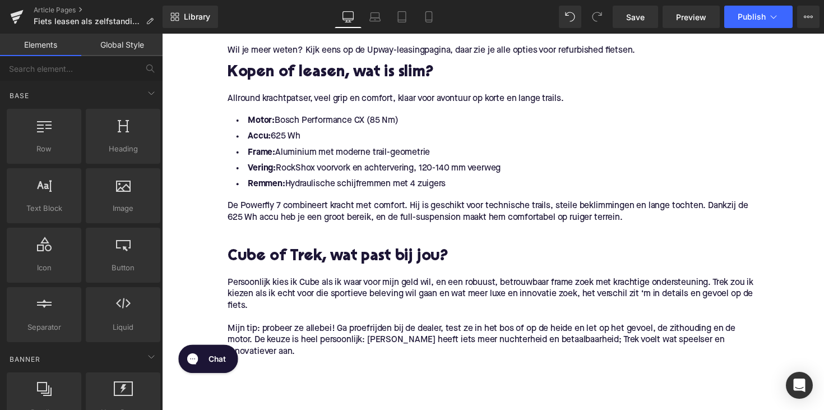
click at [318, 96] on span "Allround krachtpatser, veel grip en comfort, klaar voor avontuur op korte en la…" at bounding box center [401, 100] width 344 height 9
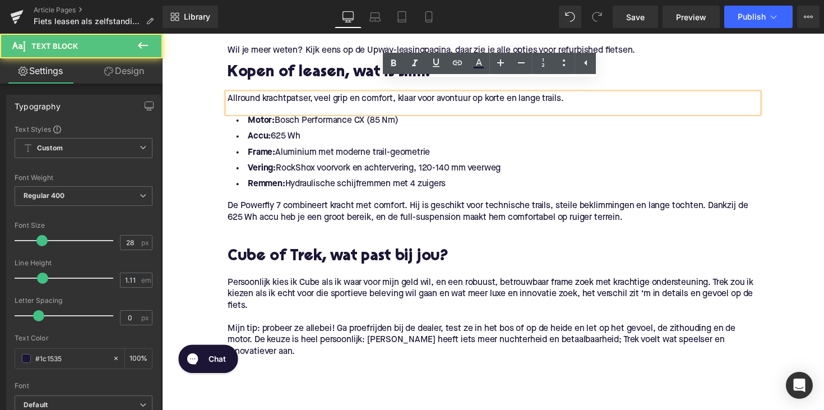
click at [318, 96] on span "Allround krachtpatser, veel grip en comfort, klaar voor avontuur op korte en la…" at bounding box center [401, 100] width 344 height 9
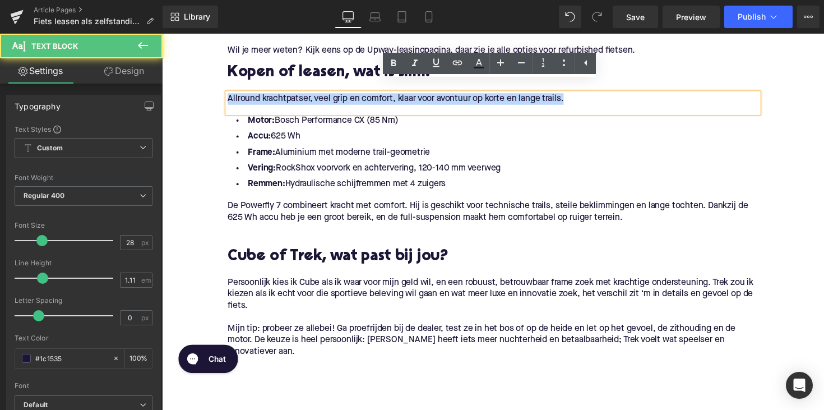
click at [318, 96] on span "Allround krachtpatser, veel grip en comfort, klaar voor avontuur op korte en la…" at bounding box center [401, 100] width 344 height 9
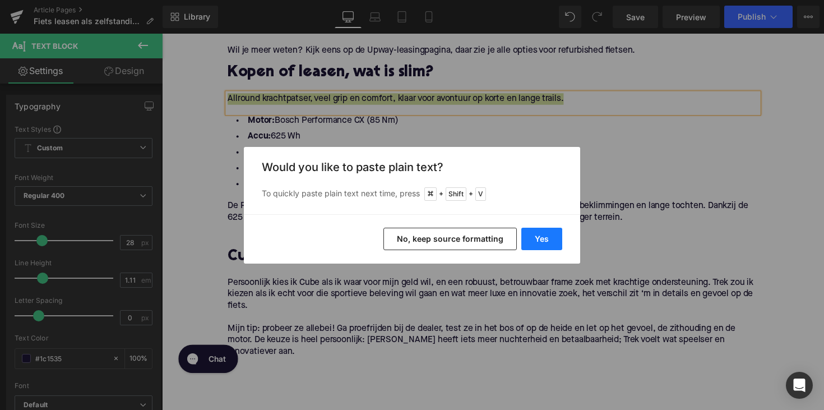
click at [538, 238] on button "Yes" at bounding box center [541, 238] width 41 height 22
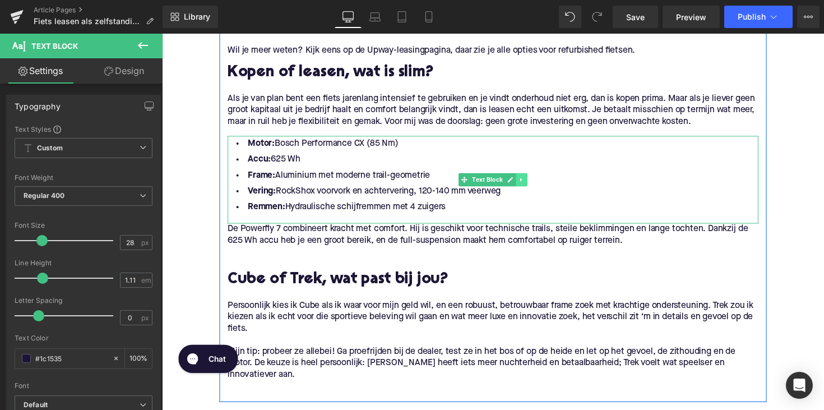
click at [531, 176] on link at bounding box center [530, 182] width 12 height 13
click at [531, 176] on link at bounding box center [536, 182] width 12 height 13
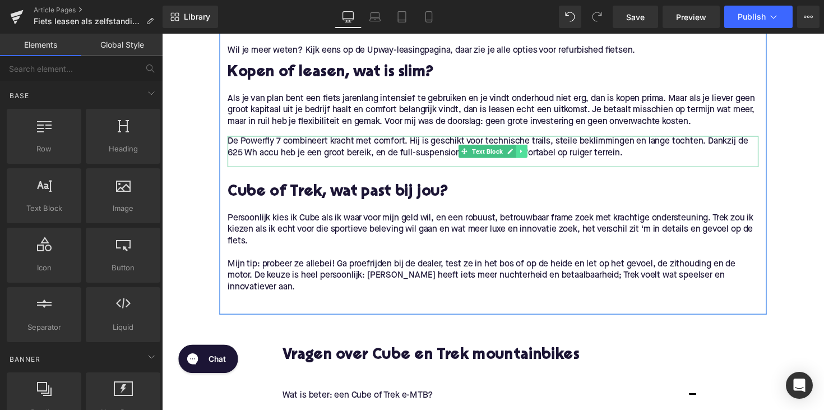
click at [529, 152] on icon at bounding box center [530, 154] width 2 height 4
click at [531, 147] on link at bounding box center [536, 153] width 12 height 13
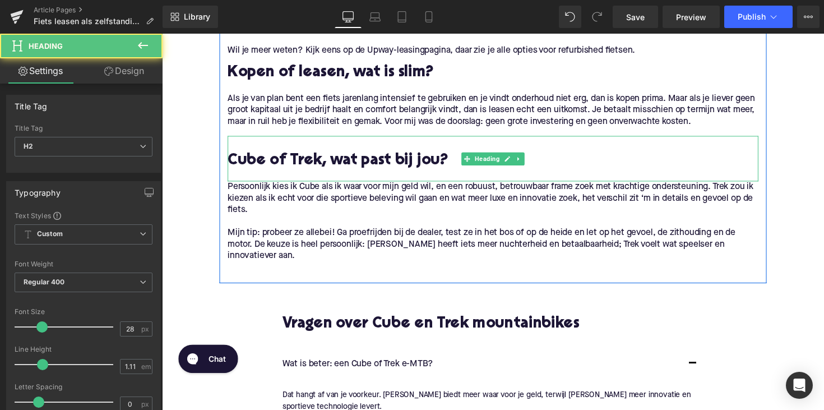
click at [318, 156] on h2 "Cube of Trek, wat past bij jou?" at bounding box center [500, 164] width 543 height 17
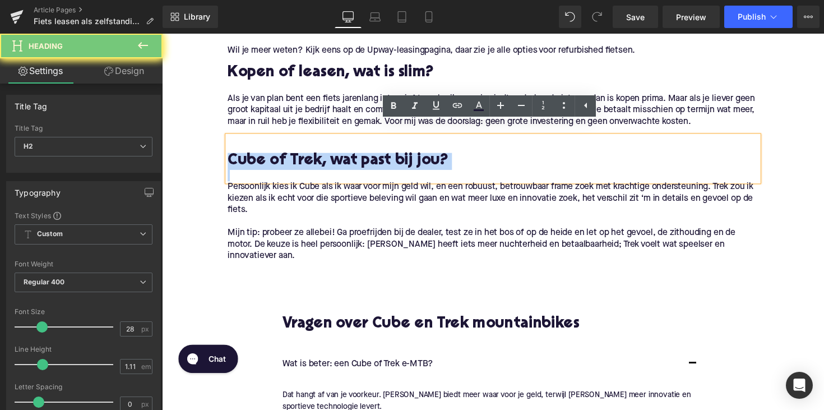
paste div
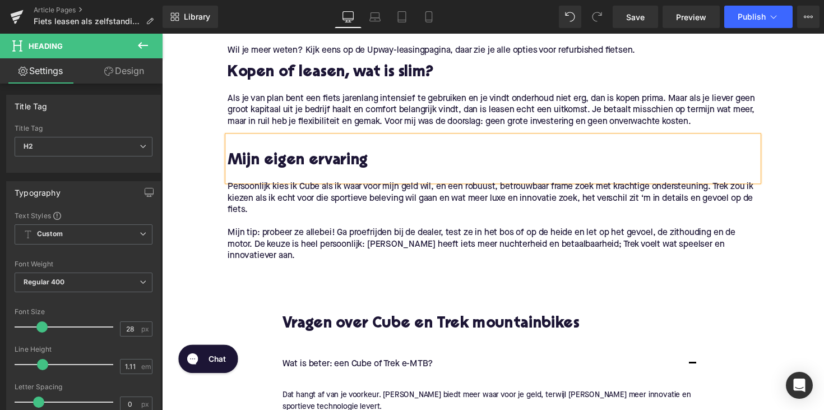
click at [326, 232] on p "Mijn tip: probeer ze allebei! Ga proefrijden bij de dealer, test ze in het bos …" at bounding box center [500, 249] width 543 height 35
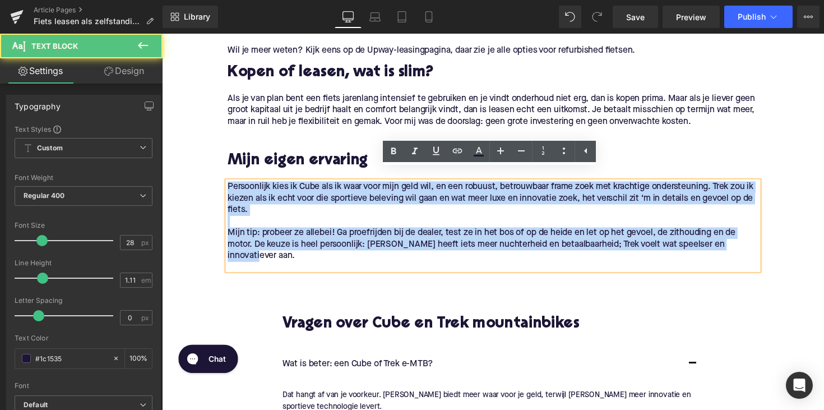
drag, startPoint x: 766, startPoint y: 234, endPoint x: 154, endPoint y: 171, distance: 615.6
click at [162, 171] on html "Home / Fiets leasen als zelfstandige: waarom zou je dat doen? Breadcrumbs Fiets…" at bounding box center [501, 50] width 678 height 2188
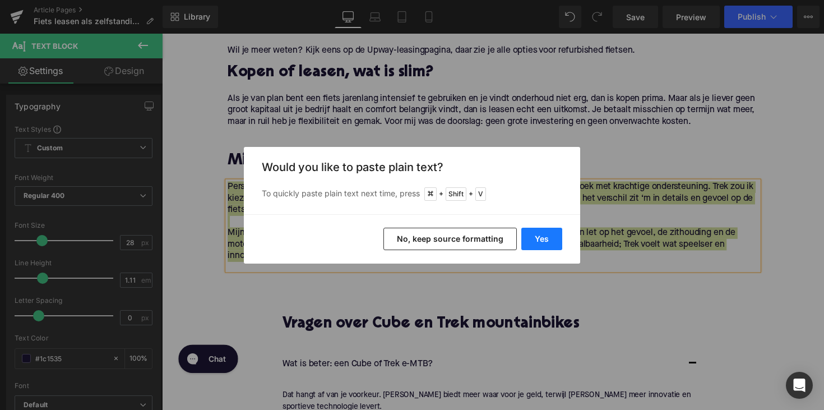
click at [537, 240] on button "Yes" at bounding box center [541, 238] width 41 height 22
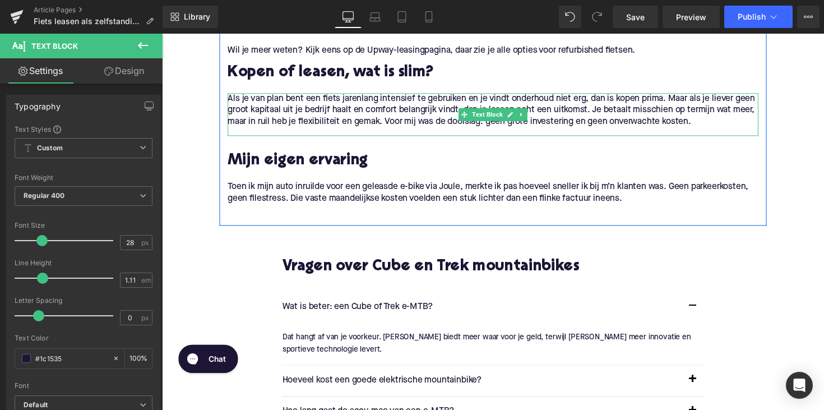
click at [266, 120] on div "Als je van plan bent een fiets jarenlang intensief te gebruiken en je vindt ond…" at bounding box center [500, 117] width 543 height 44
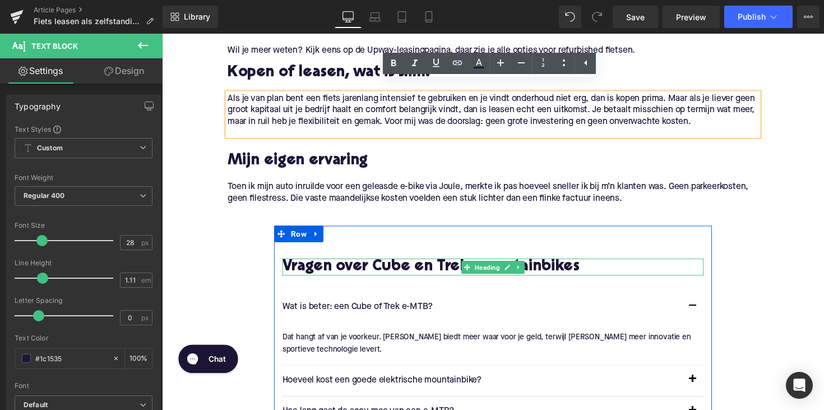
click at [428, 264] on h2 "Vragen over Cube en Trek mountainbikes" at bounding box center [500, 272] width 431 height 17
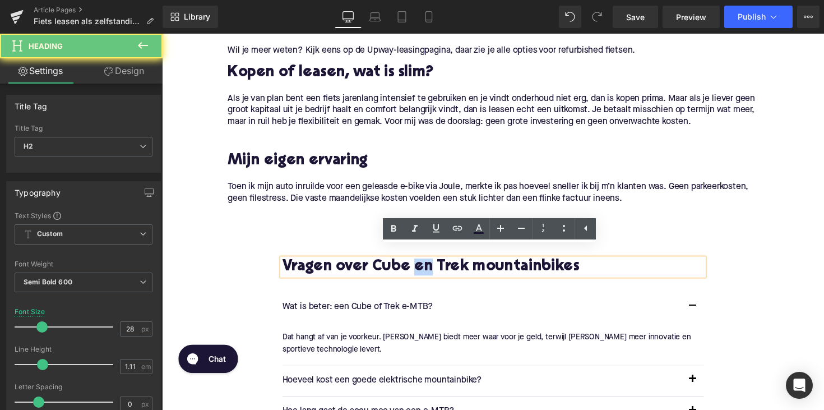
click at [428, 264] on h2 "Vragen over Cube en Trek mountainbikes" at bounding box center [500, 272] width 431 height 17
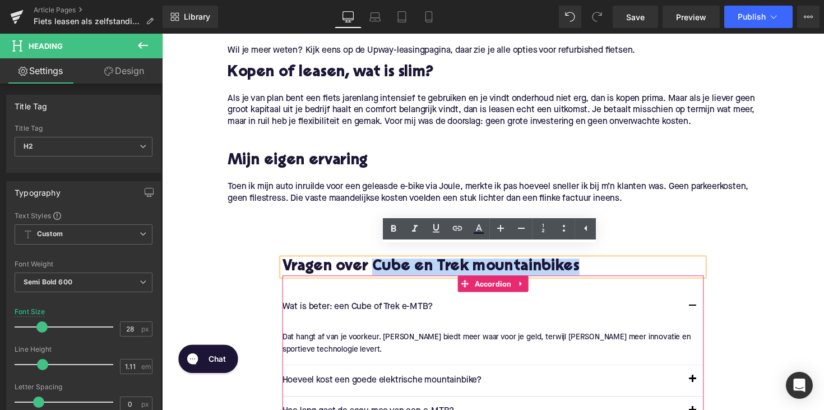
drag, startPoint x: 380, startPoint y: 263, endPoint x: 612, endPoint y: 269, distance: 232.0
click at [612, 269] on div "Vragen over Cube en Trek mountainbikes Heading Wat is beter: een Cube of Trek e…" at bounding box center [501, 359] width 448 height 191
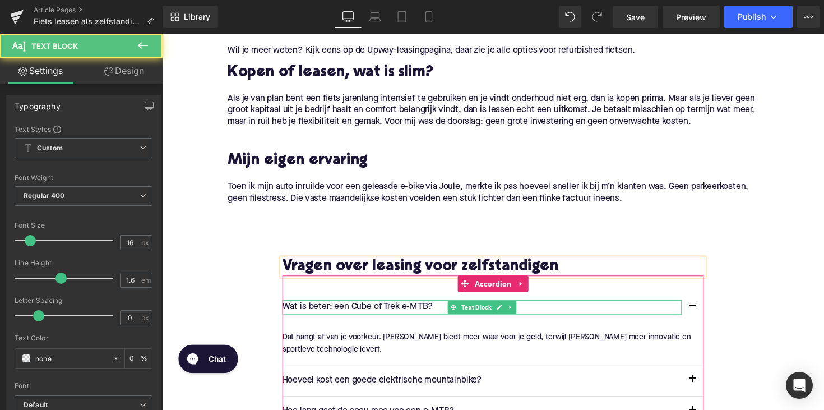
click at [387, 306] on p "Wat is beter: een Cube of Trek e-MTB?" at bounding box center [489, 313] width 409 height 15
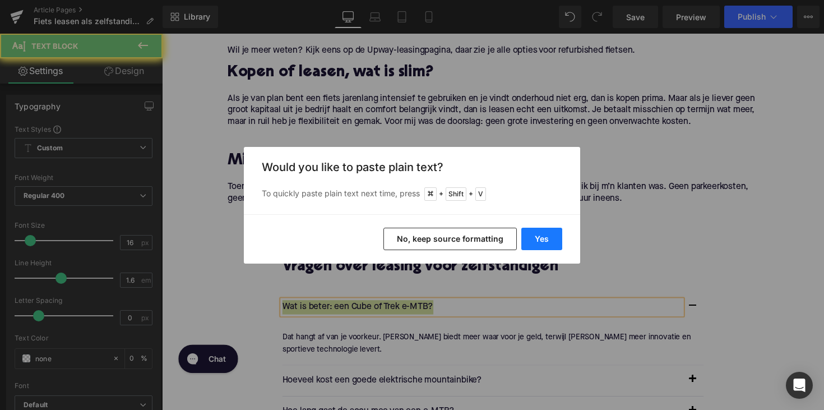
click at [548, 236] on button "Yes" at bounding box center [541, 238] width 41 height 22
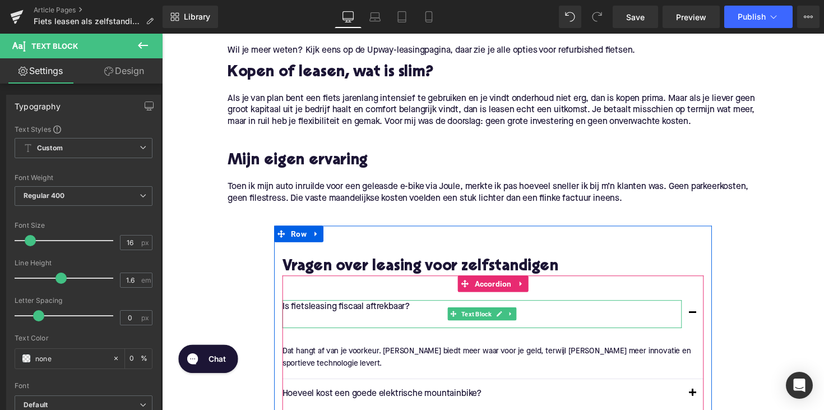
click at [292, 321] on p at bounding box center [489, 328] width 409 height 15
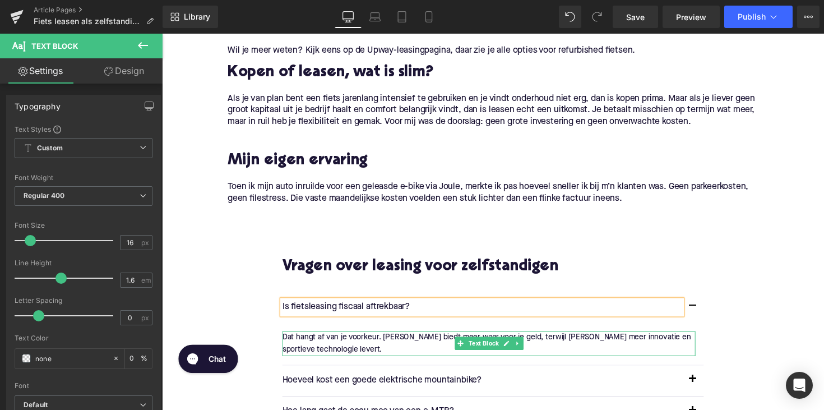
click at [365, 338] on p "Dat hangt af van je voorkeur. [PERSON_NAME] biedt meer waar voor je geld, terwi…" at bounding box center [496, 350] width 423 height 25
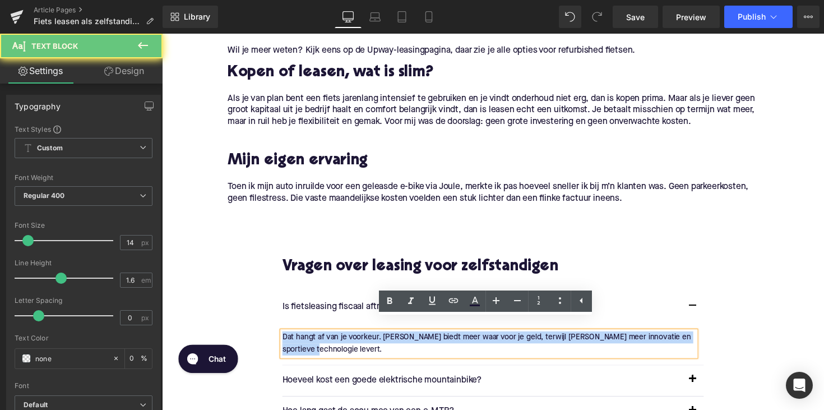
click at [365, 338] on p "Dat hangt af van je voorkeur. [PERSON_NAME] biedt meer waar voor je geld, terwi…" at bounding box center [496, 350] width 423 height 25
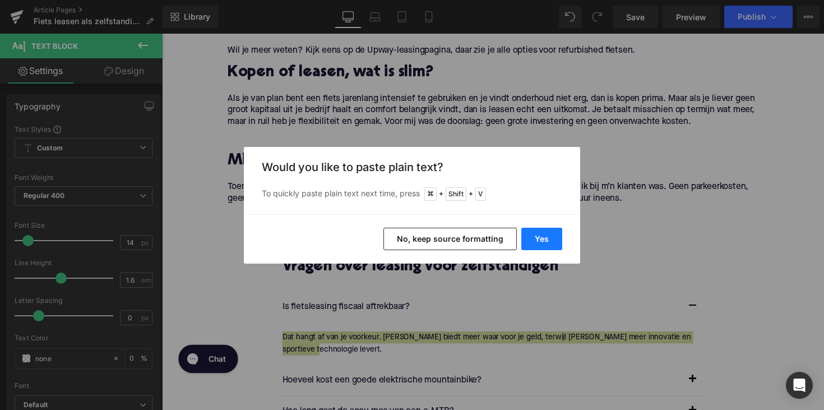
click at [550, 236] on button "Yes" at bounding box center [541, 238] width 41 height 22
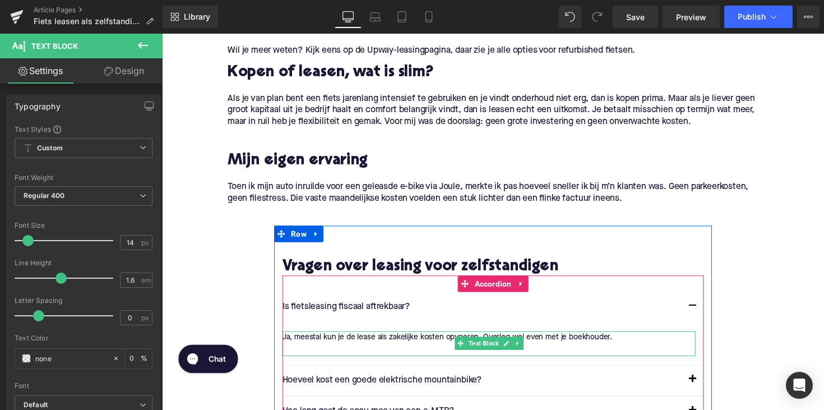
click at [329, 351] on p at bounding box center [496, 357] width 423 height 12
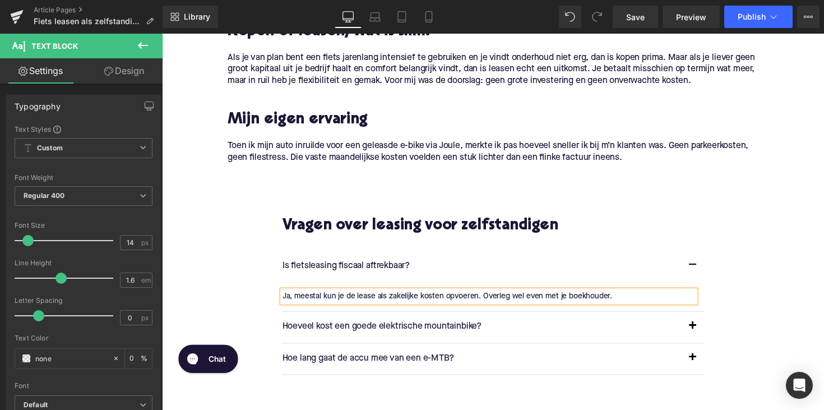
scroll to position [1154, 0]
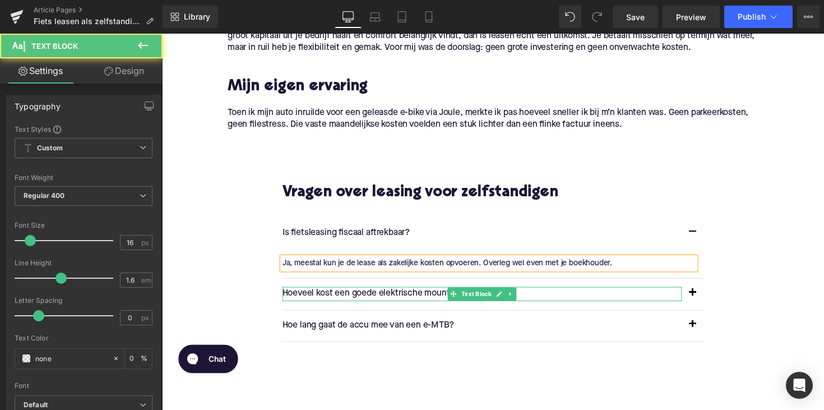
click at [346, 293] on p "Hoeveel kost een goede elektrische mountainbike?" at bounding box center [489, 300] width 409 height 15
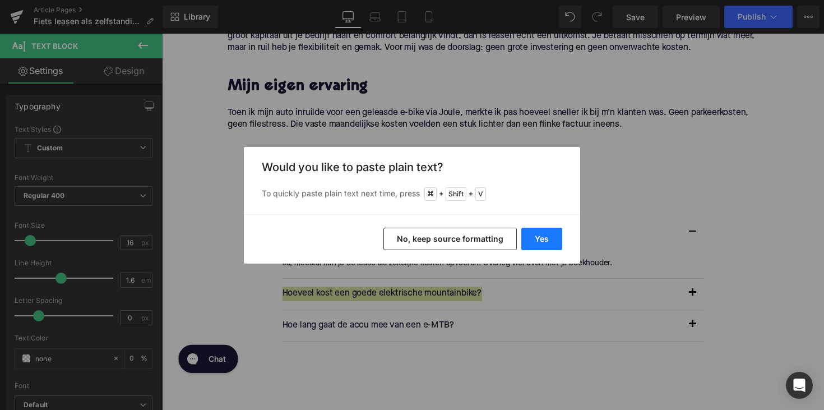
drag, startPoint x: 544, startPoint y: 236, endPoint x: 391, endPoint y: 208, distance: 156.1
click at [544, 236] on button "Yes" at bounding box center [541, 238] width 41 height 22
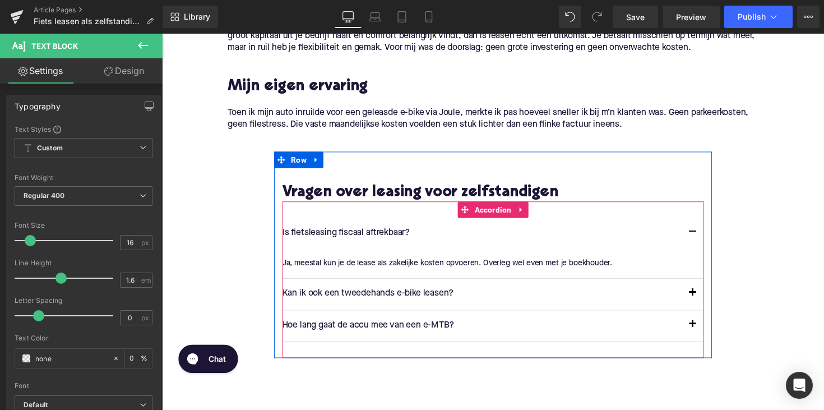
click at [705, 285] on button "button" at bounding box center [705, 300] width 22 height 31
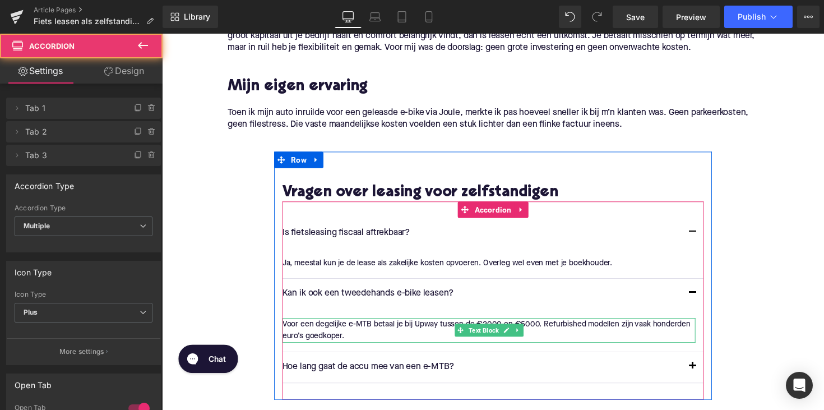
click at [343, 325] on div "Voor een degelijke e-MTB betaal je bij Upway tussen de €2000 en €5000. Refurbis…" at bounding box center [496, 337] width 423 height 25
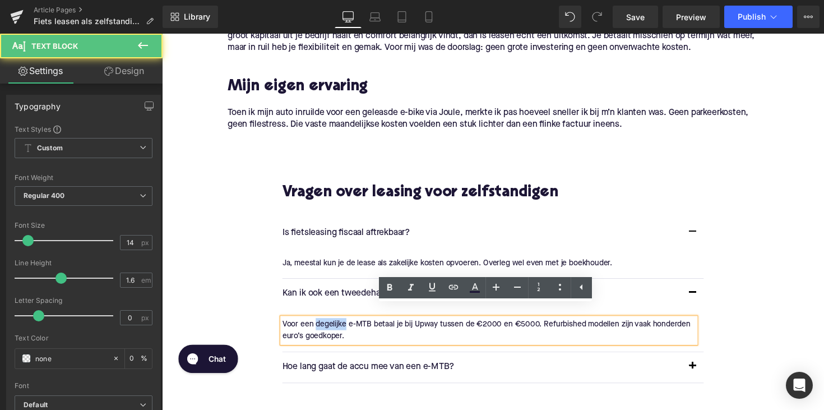
click at [343, 325] on div "Voor een degelijke e-MTB betaal je bij Upway tussen de €2000 en €5000. Refurbis…" at bounding box center [496, 337] width 423 height 25
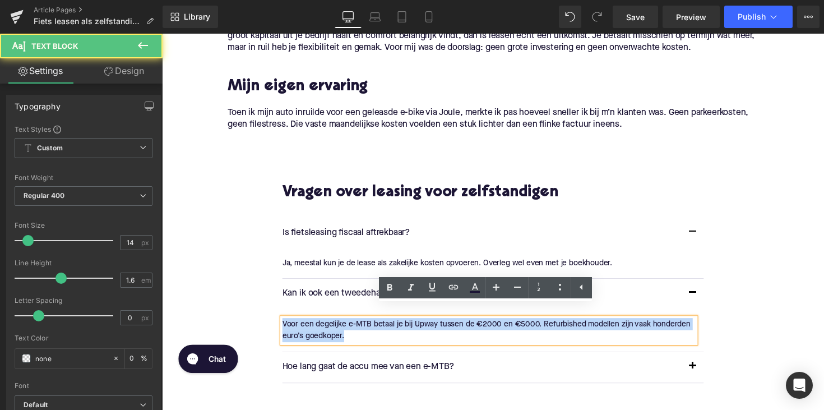
click at [343, 325] on div "Voor een degelijke e-MTB betaal je bij Upway tussen de €2000 en €5000. Refurbis…" at bounding box center [496, 337] width 423 height 25
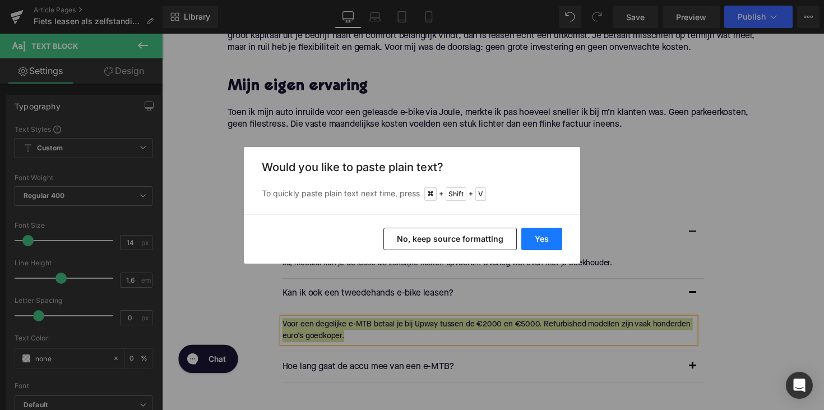
click at [531, 247] on button "Yes" at bounding box center [541, 238] width 41 height 22
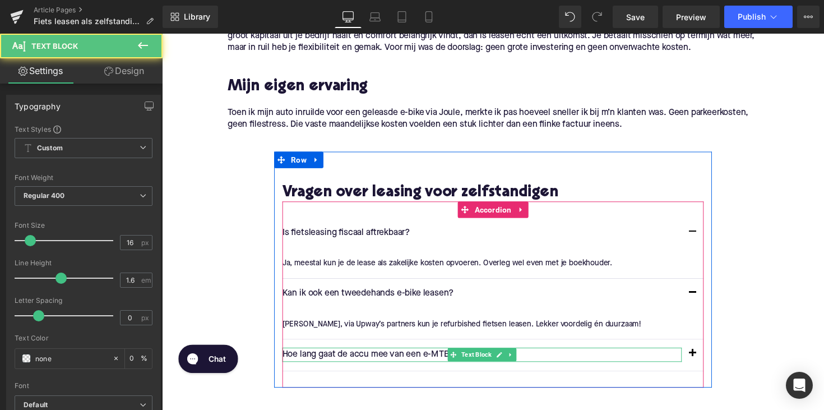
click at [348, 355] on p "Hoe lang gaat de accu mee van een e-MTB?" at bounding box center [489, 362] width 409 height 15
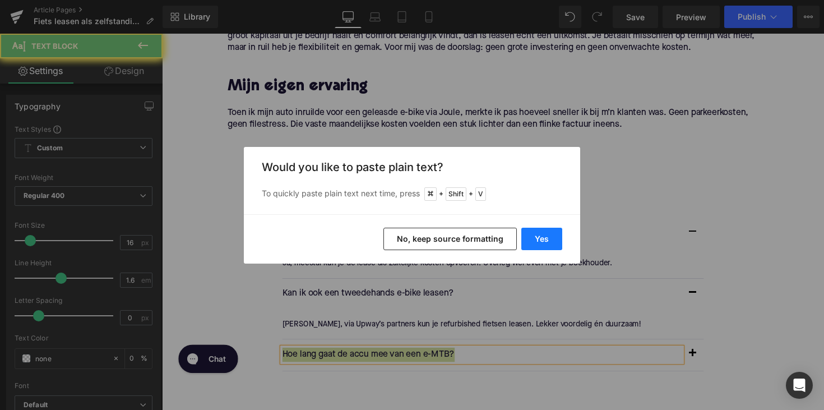
click at [549, 240] on button "Yes" at bounding box center [541, 238] width 41 height 22
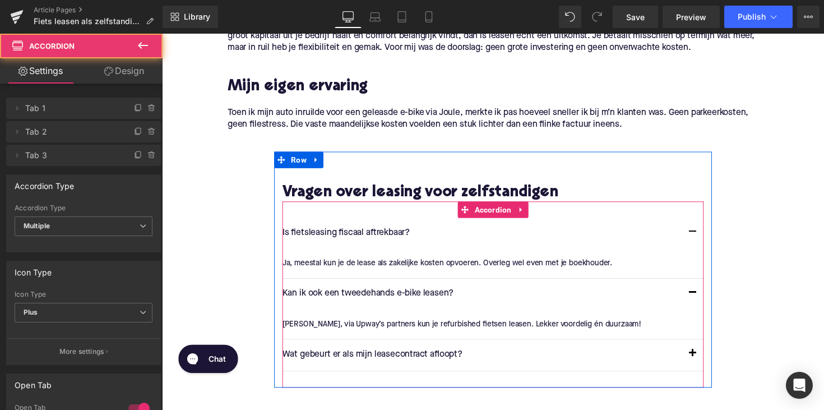
click at [705, 364] on span "button" at bounding box center [705, 364] width 0 height 0
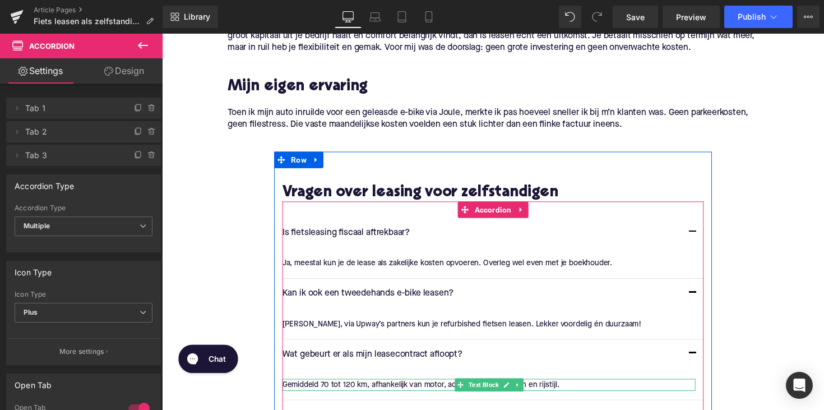
click at [376, 387] on p "Gemiddeld 70 tot 120 km, afhankelijk van motor, accucapaciteit, terrein en rijs…" at bounding box center [496, 393] width 423 height 12
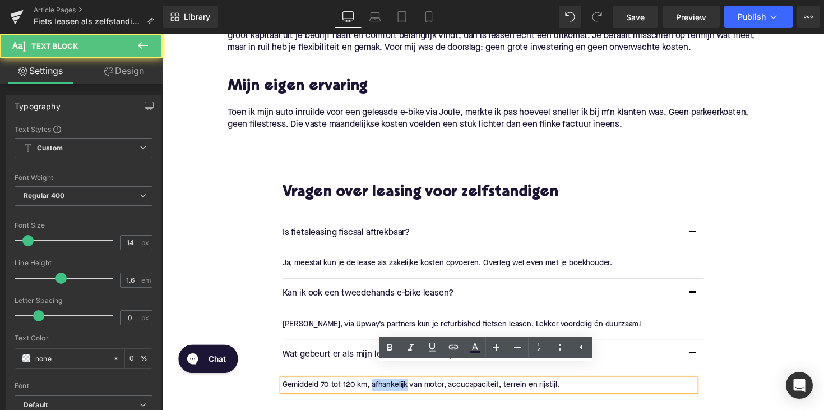
click at [376, 387] on p "Gemiddeld 70 tot 120 km, afhankelijk van motor, accucapaciteit, terrein en rijs…" at bounding box center [496, 393] width 423 height 12
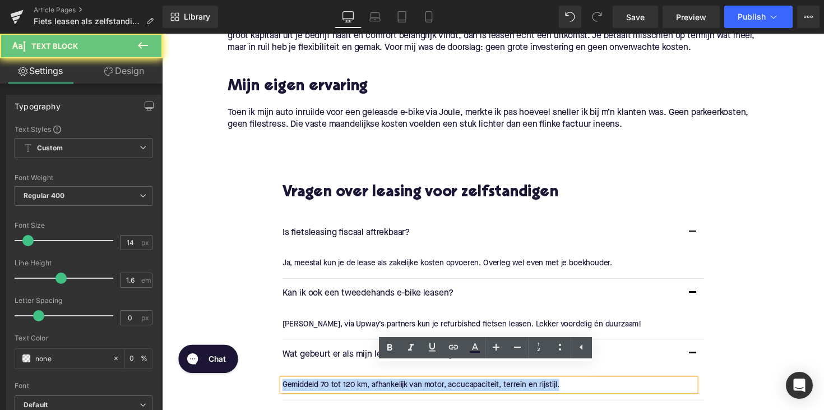
click at [376, 387] on p "Gemiddeld 70 tot 120 km, afhankelijk van motor, accucapaciteit, terrein en rijs…" at bounding box center [496, 393] width 423 height 12
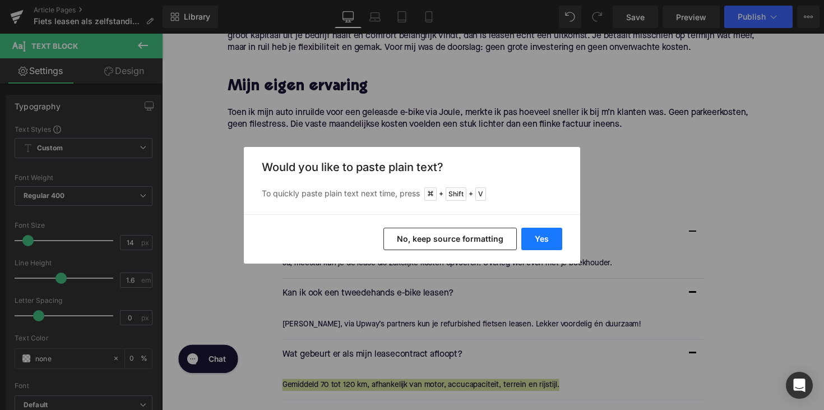
click at [535, 230] on button "Yes" at bounding box center [541, 238] width 41 height 22
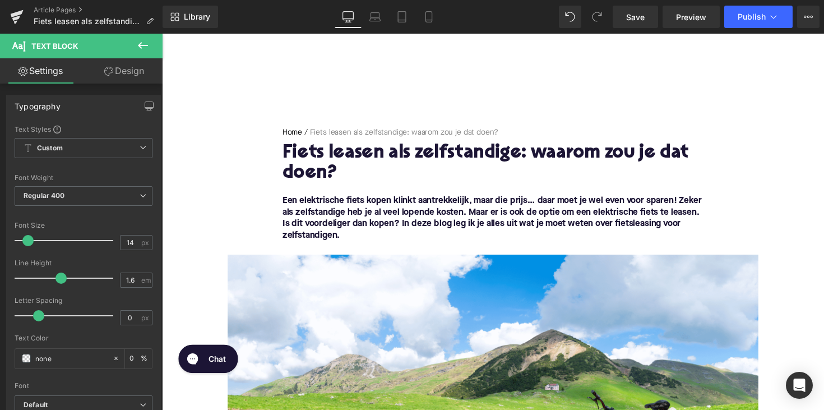
scroll to position [34, 0]
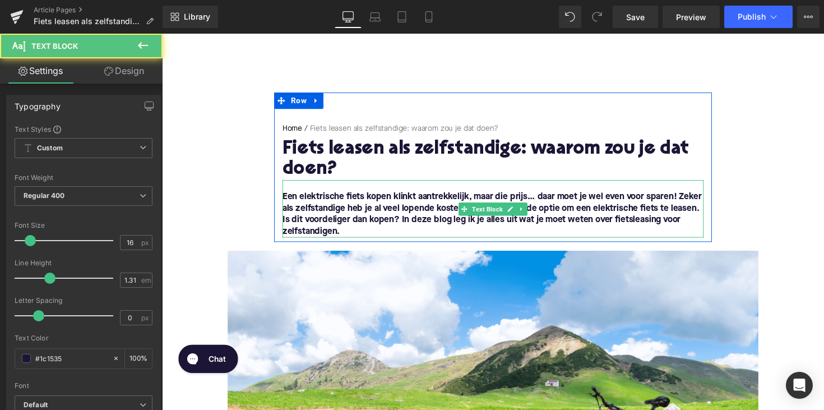
click at [643, 224] on font "Een elektrische fiets kopen klinkt aantrekkelijk, maar die prijs… daar moet je …" at bounding box center [499, 219] width 429 height 44
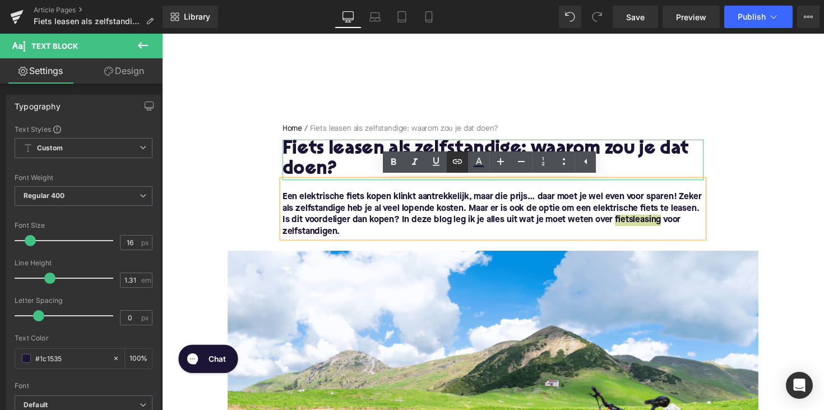
click at [452, 162] on icon at bounding box center [456, 161] width 13 height 13
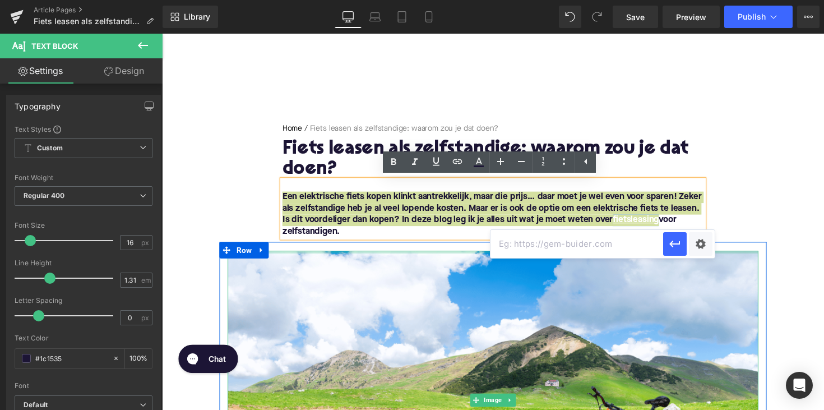
click at [562, 239] on input "text" at bounding box center [576, 244] width 173 height 28
paste input "[URL][DOMAIN_NAME]"
type input "[URL][DOMAIN_NAME]"
click at [682, 247] on button "button" at bounding box center [675, 244] width 24 height 24
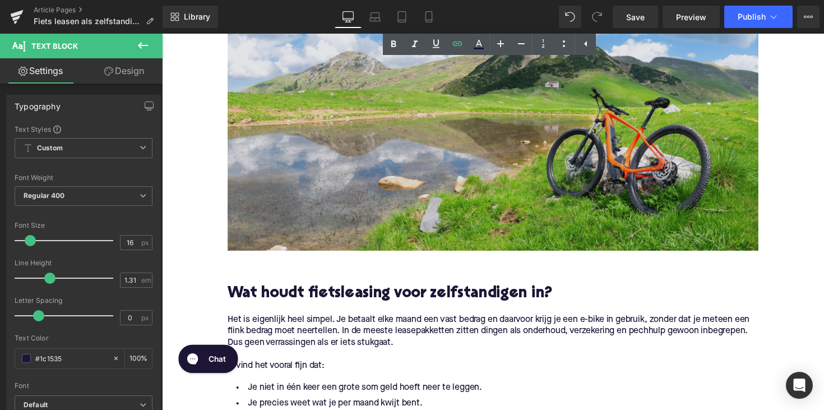
scroll to position [316, 0]
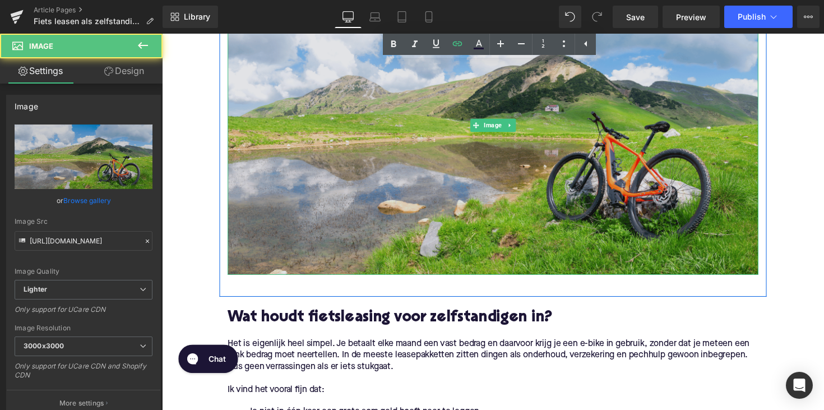
click at [473, 161] on img at bounding box center [500, 127] width 543 height 306
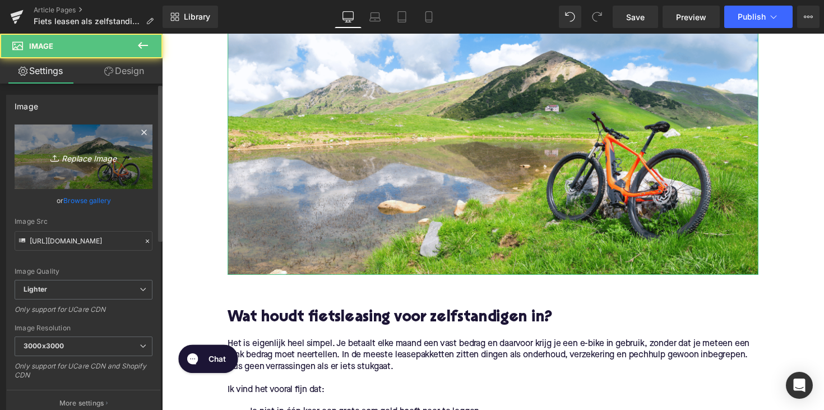
click at [80, 159] on icon "Replace Image" at bounding box center [84, 157] width 90 height 14
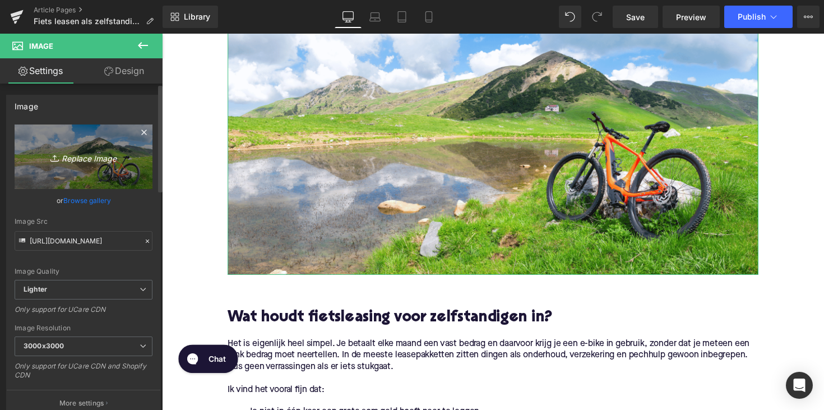
type input "C:\fakepath\Ontwerp zonder titel-83.png"
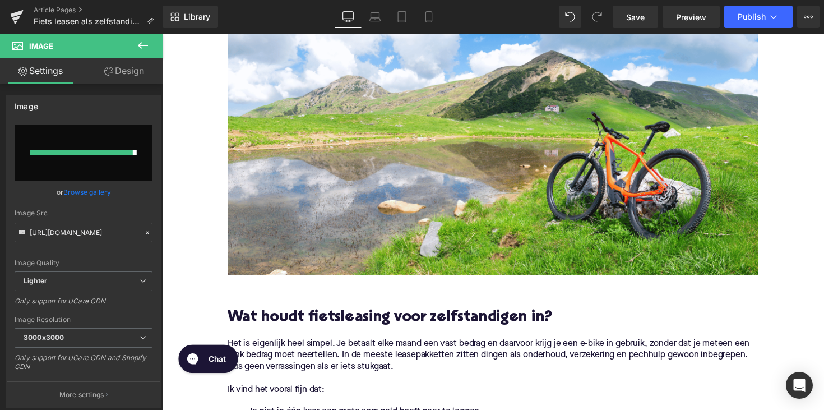
type input "[URL][DOMAIN_NAME]"
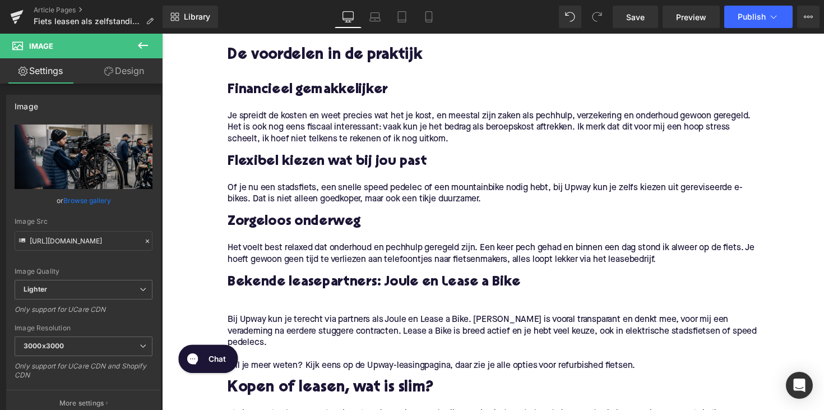
scroll to position [768, 0]
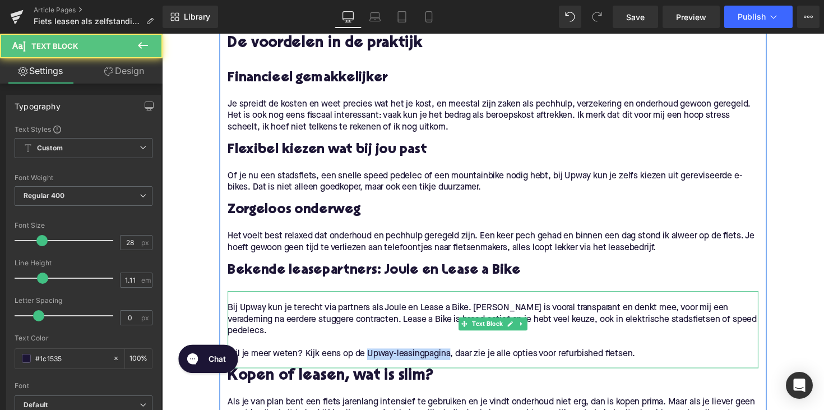
drag, startPoint x: 370, startPoint y: 349, endPoint x: 456, endPoint y: 350, distance: 85.2
click at [456, 356] on p "Wil je meer weten? Kijk eens op de Upway-leasingpagina, daar zie je alle opties…" at bounding box center [500, 362] width 543 height 12
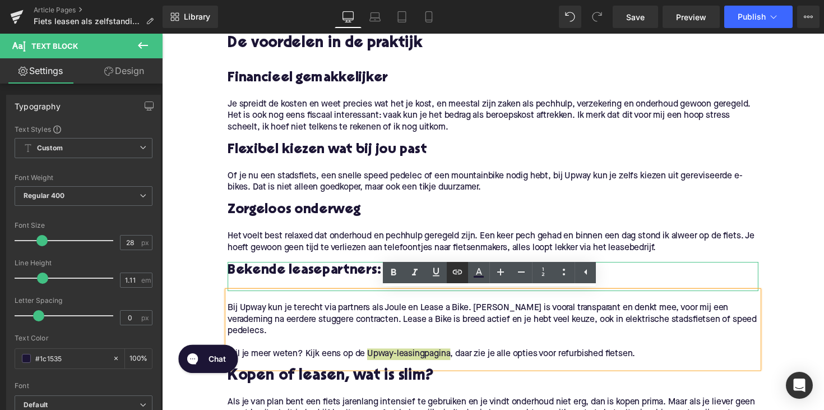
drag, startPoint x: 454, startPoint y: 263, endPoint x: 277, endPoint y: 284, distance: 178.2
click at [454, 263] on link at bounding box center [457, 272] width 21 height 21
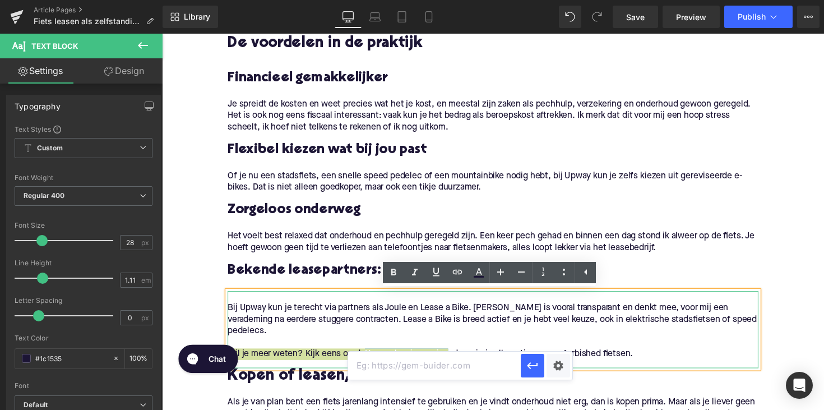
click at [411, 365] on input "text" at bounding box center [434, 365] width 173 height 28
paste input "[URL][DOMAIN_NAME]"
type input "[URL][DOMAIN_NAME]"
click at [531, 366] on icon "button" at bounding box center [532, 365] width 11 height 7
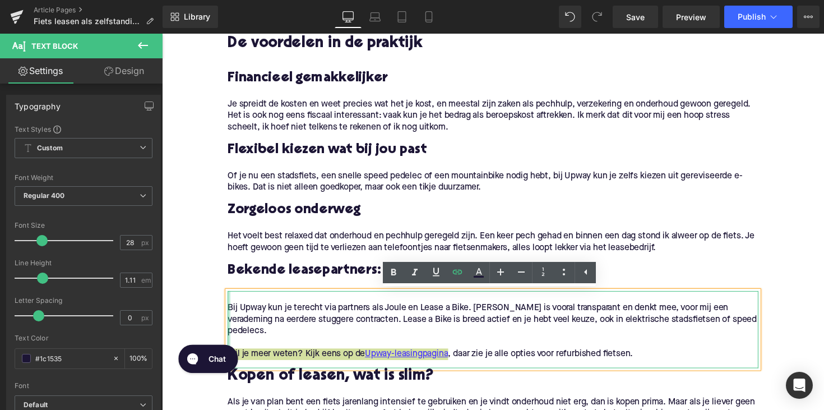
click at [229, 316] on div at bounding box center [230, 336] width 3 height 79
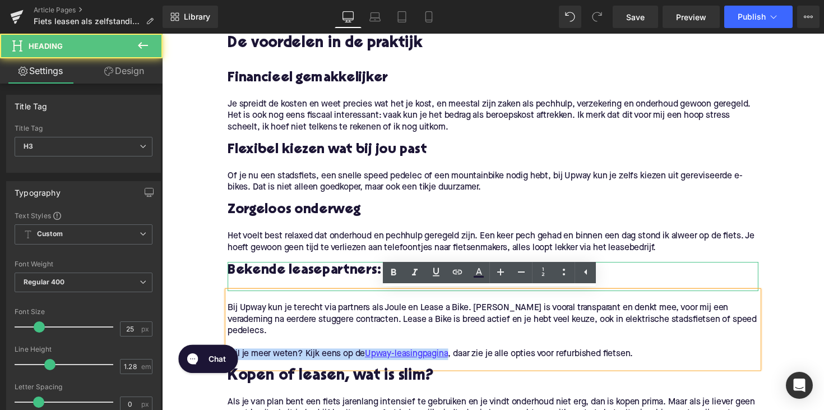
click at [248, 289] on div at bounding box center [500, 291] width 543 height 12
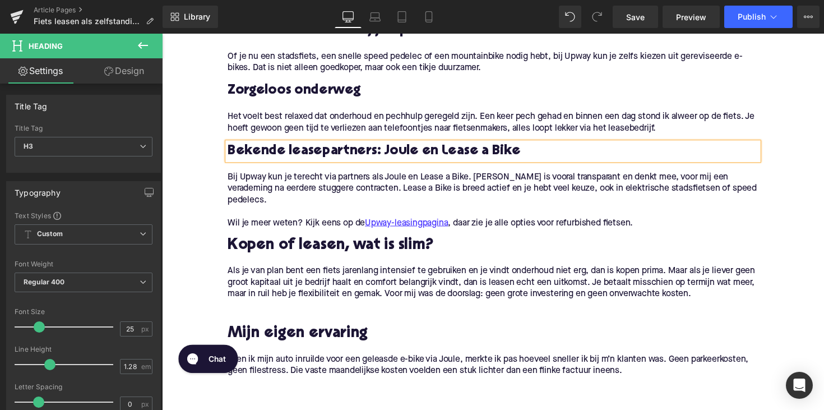
scroll to position [934, 0]
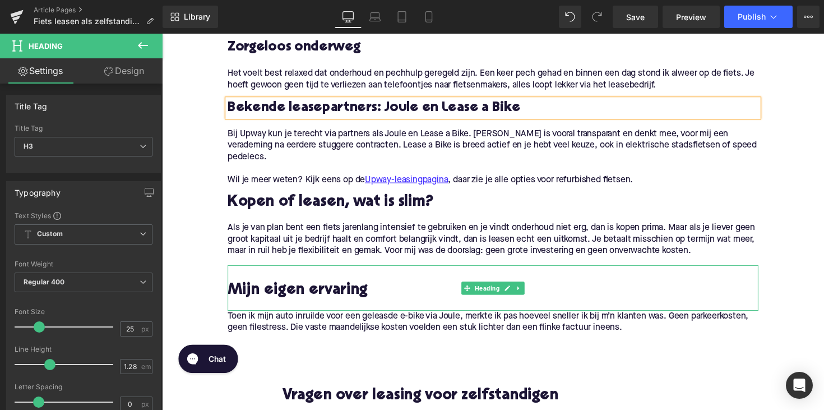
click at [231, 288] on h2 "Mijn eigen ervaring" at bounding box center [500, 296] width 543 height 17
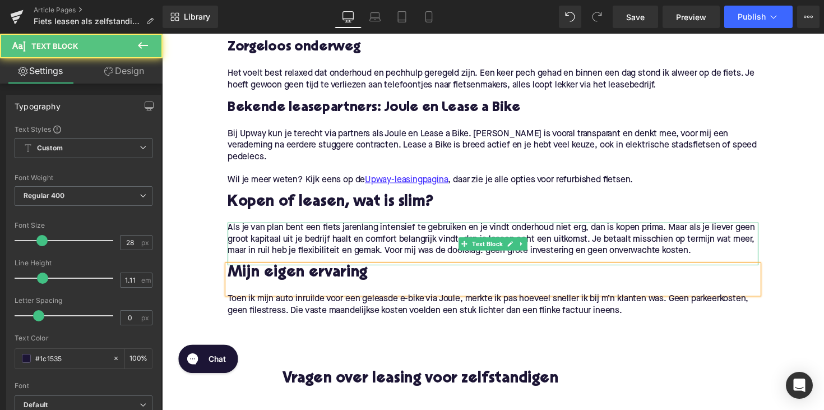
click at [742, 247] on p "Als je van plan bent een fiets jarenlang intensief te gebruiken en je vindt ond…" at bounding box center [500, 244] width 543 height 35
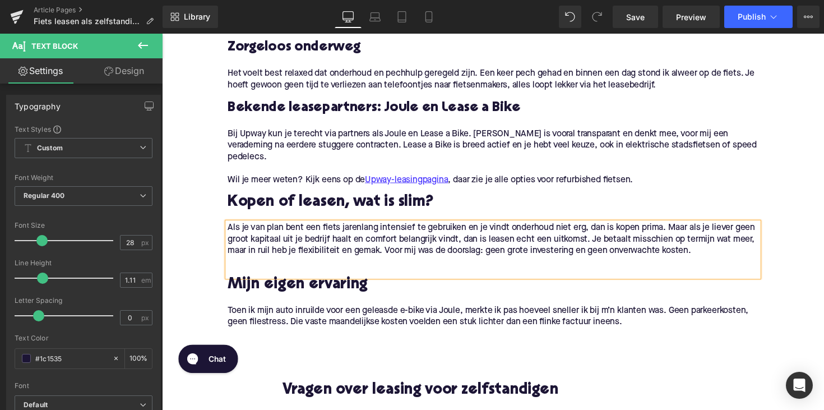
click at [529, 227] on p "Als je van plan bent een fiets jarenlang intensief te gebruiken en je vindt ond…" at bounding box center [500, 244] width 543 height 35
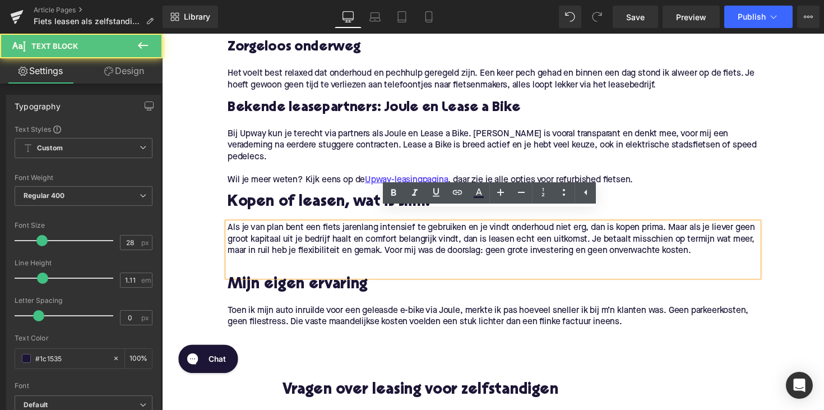
click at [542, 182] on div "Bij Upway kun je terecht via partners als Joule en Lease a Bike. [PERSON_NAME] …" at bounding box center [500, 158] width 543 height 79
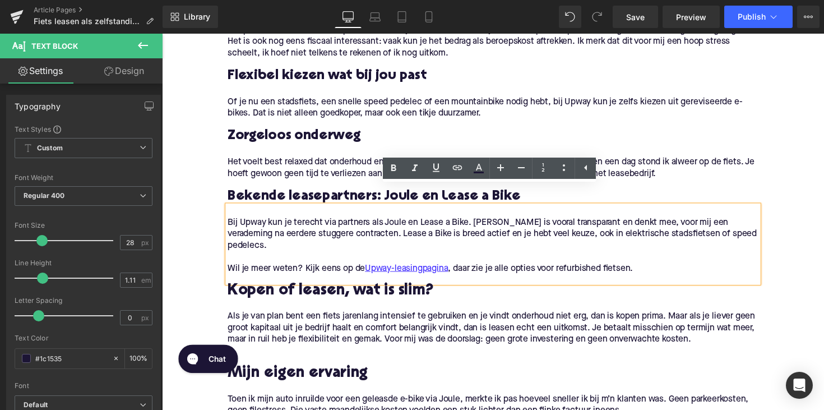
scroll to position [876, 0]
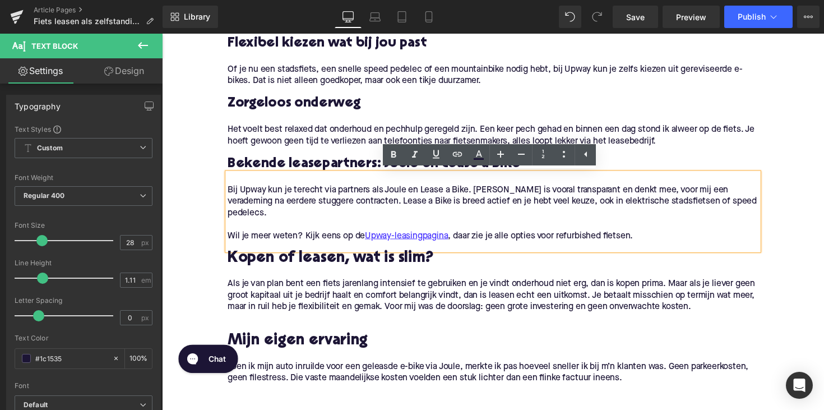
click at [263, 320] on p at bounding box center [500, 326] width 543 height 12
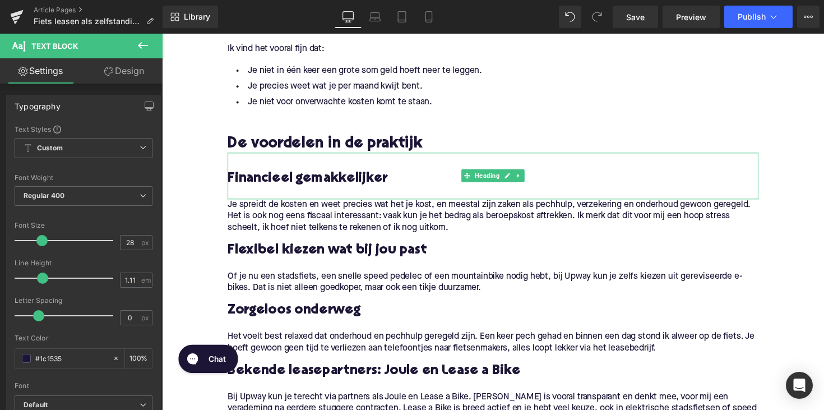
scroll to position [476, 0]
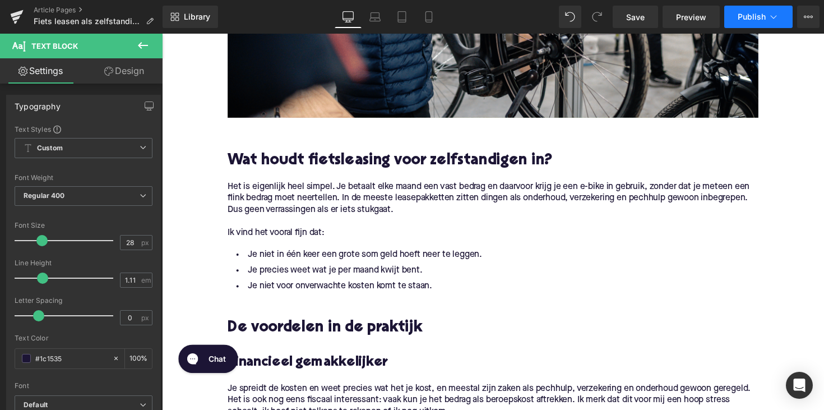
click at [749, 20] on span "Publish" at bounding box center [751, 16] width 28 height 9
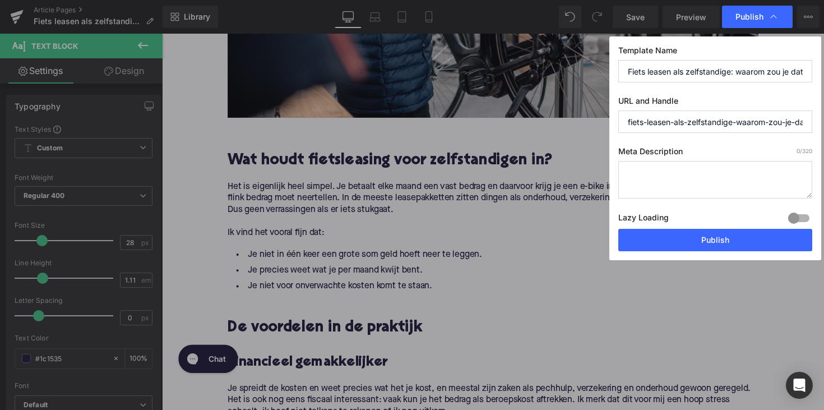
click at [713, 170] on textarea at bounding box center [715, 180] width 194 height 38
paste textarea "Lease als zelfstandige een e-bike bij Upway: vaste kosten, fiscaal aftrekbaar, …"
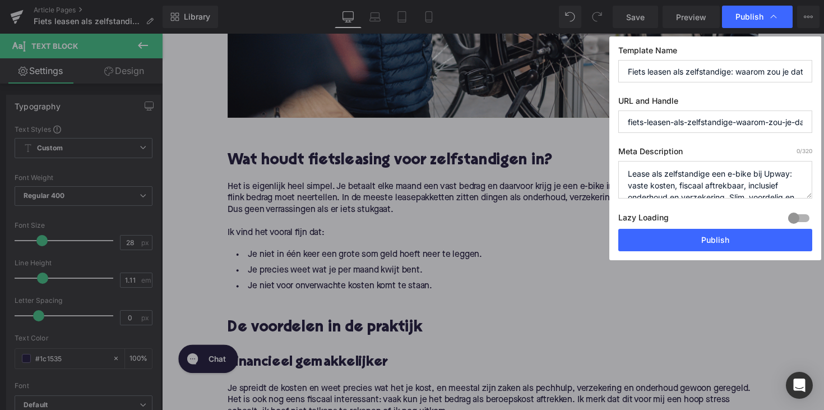
scroll to position [24, 0]
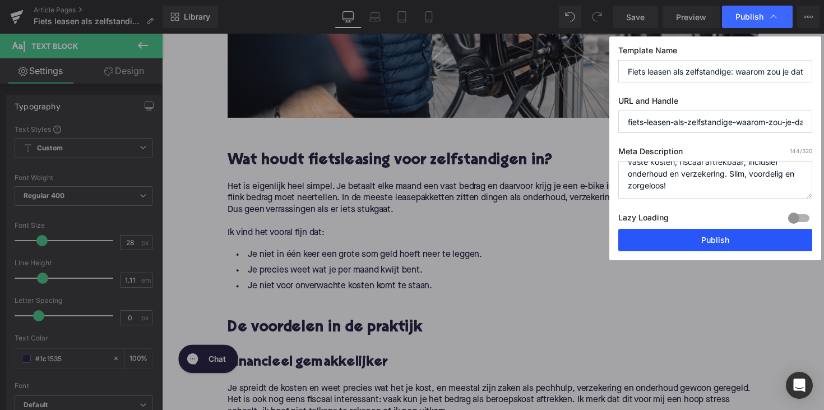
type textarea "Lease als zelfstandige een e-bike bij Upway: vaste kosten, fiscaal aftrekbaar, …"
click at [710, 237] on button "Publish" at bounding box center [715, 240] width 194 height 22
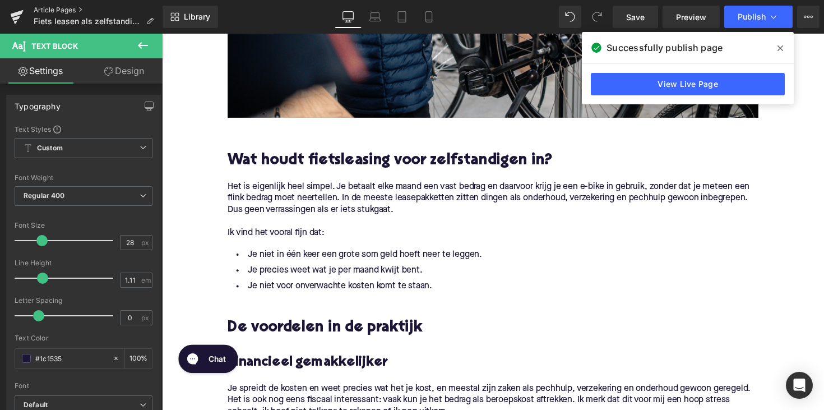
click at [49, 10] on link "Article Pages" at bounding box center [98, 10] width 129 height 9
